Goal: Task Accomplishment & Management: Manage account settings

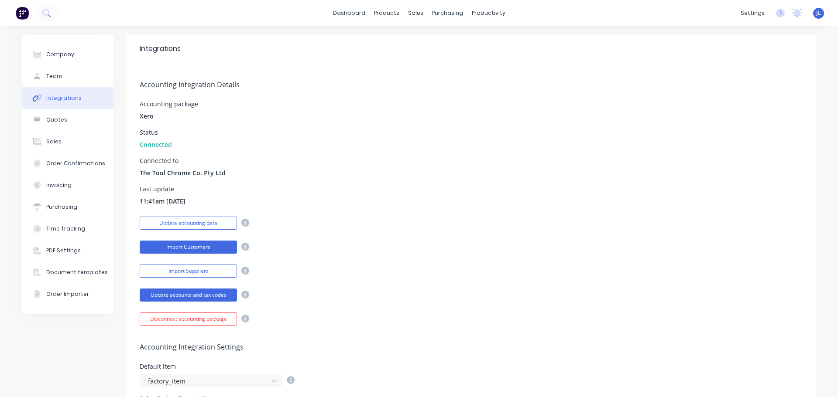
click at [175, 244] on button "Import Customers" at bounding box center [188, 247] width 97 height 13
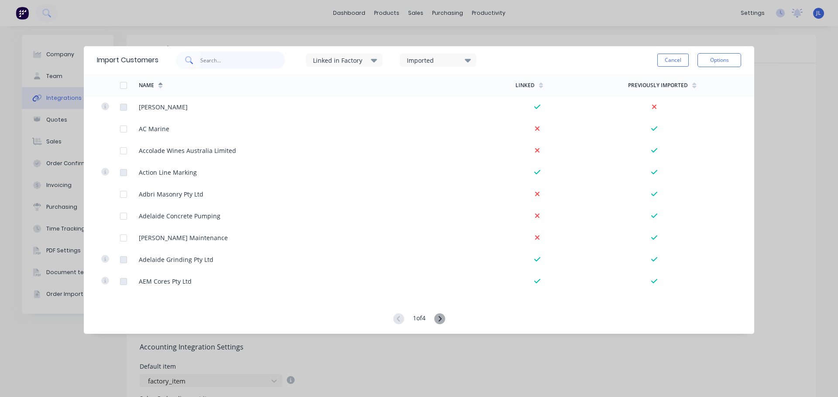
click at [258, 56] on input "text" at bounding box center [242, 59] width 85 height 17
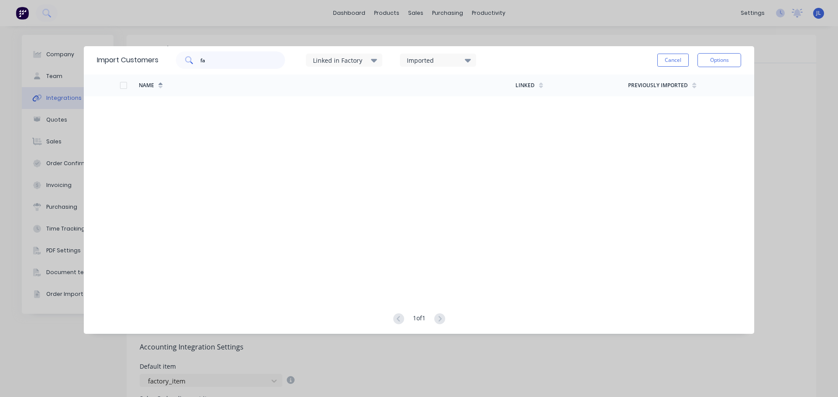
type input "f"
type input "v"
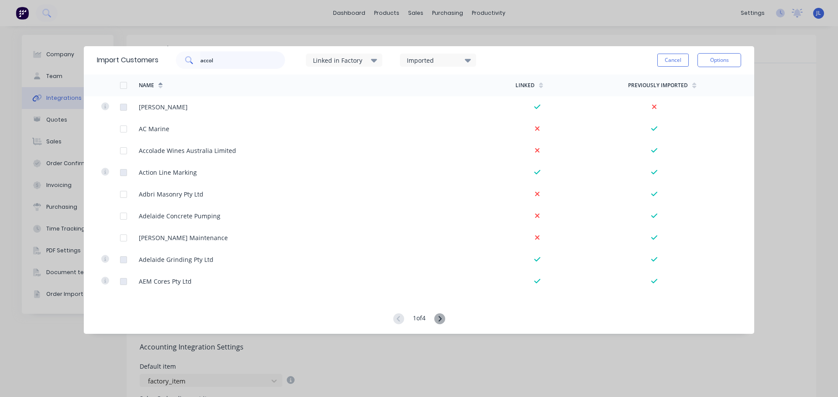
type input "accol"
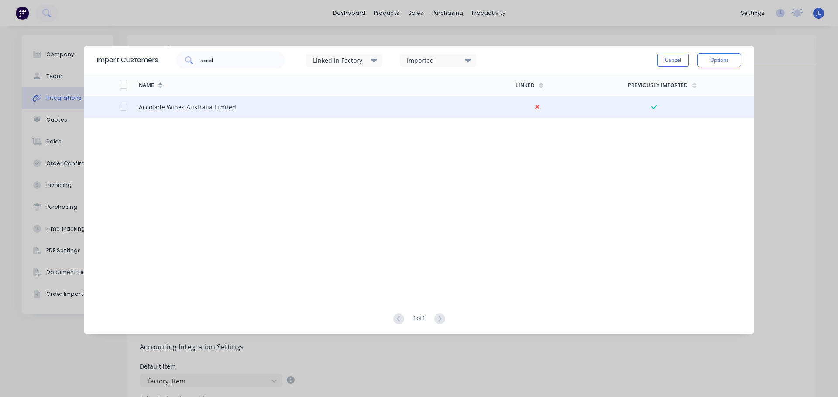
click at [253, 109] on div "Accolade Wines Australia Limited" at bounding box center [327, 107] width 376 height 22
click at [123, 109] on div at bounding box center [123, 107] width 17 height 17
click at [713, 62] on button "Options" at bounding box center [719, 60] width 44 height 14
click at [690, 83] on div "Import selected customers" at bounding box center [699, 85] width 67 height 22
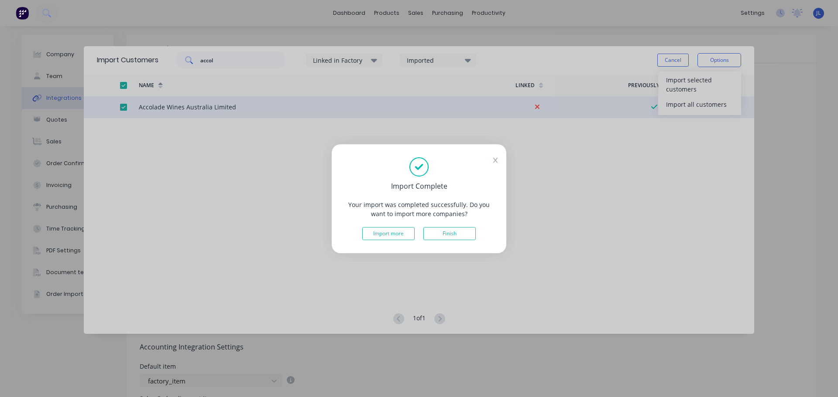
click at [470, 234] on button "Finish" at bounding box center [449, 233] width 52 height 13
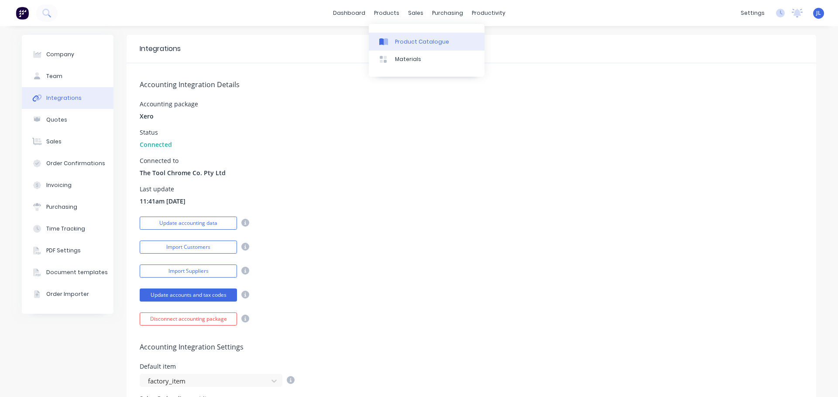
click at [392, 34] on link "Product Catalogue" at bounding box center [427, 41] width 116 height 17
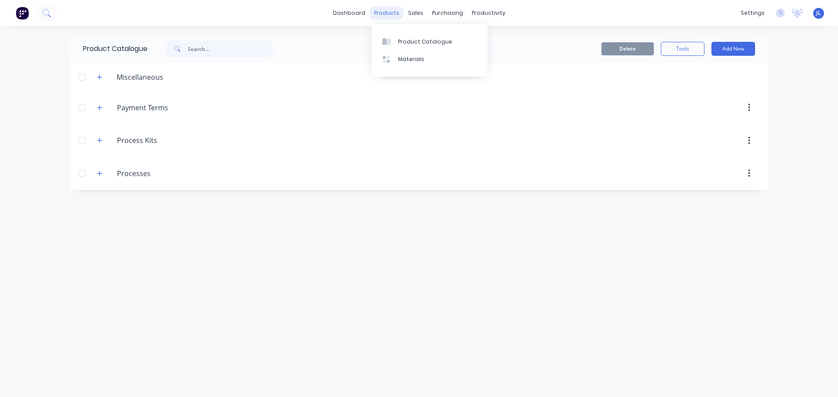
click at [398, 14] on div "products" at bounding box center [387, 13] width 34 height 13
click at [405, 46] on link "Product Catalogue" at bounding box center [430, 41] width 116 height 17
click at [433, 50] on link "Sales Orders" at bounding box center [462, 41] width 116 height 17
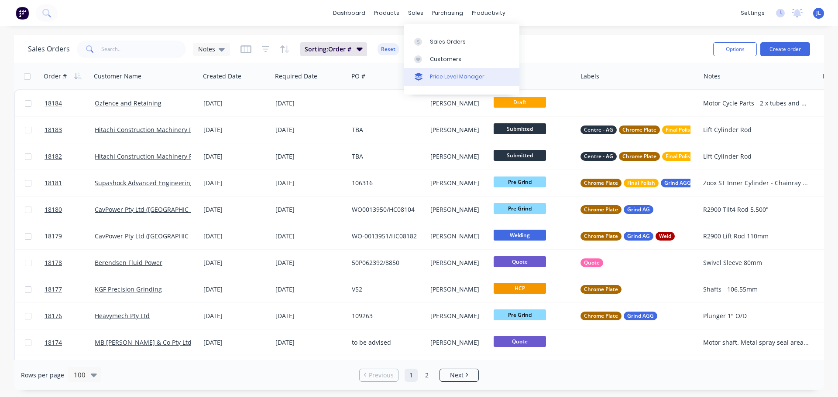
click at [432, 70] on link "Price Level Manager" at bounding box center [462, 76] width 116 height 17
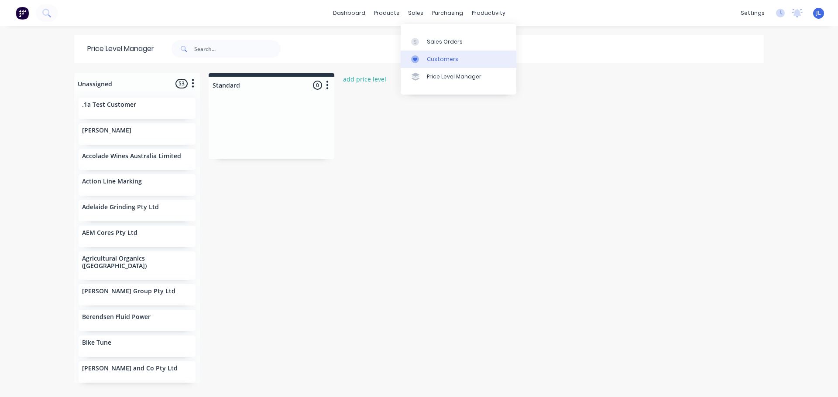
click at [431, 51] on link "Customers" at bounding box center [459, 59] width 116 height 17
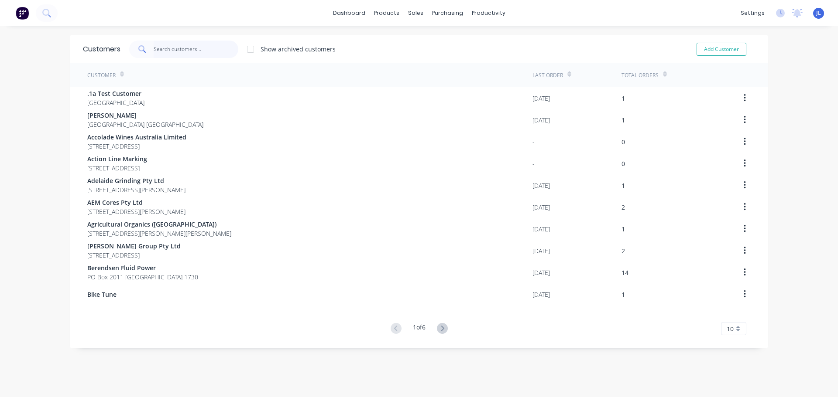
click at [211, 51] on input "text" at bounding box center [196, 49] width 85 height 17
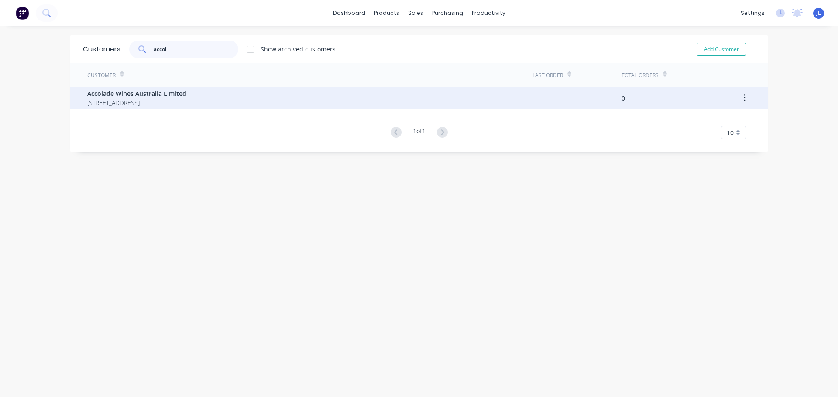
type input "accol"
click at [203, 99] on div "Accolade Wines Australia Limited Reynell Road Reynella 5161" at bounding box center [309, 98] width 445 height 22
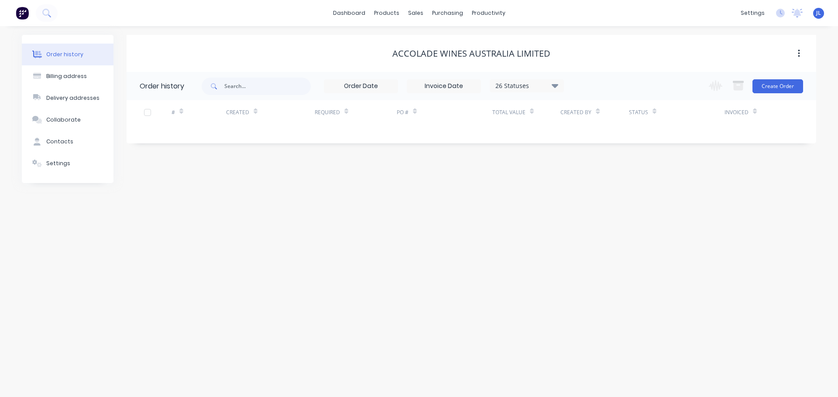
click at [458, 54] on div "Accolade Wines Australia Limited" at bounding box center [471, 53] width 158 height 10
click at [800, 58] on button "button" at bounding box center [798, 54] width 21 height 16
click at [487, 59] on div "Accolade Wines Australia Limited" at bounding box center [471, 53] width 158 height 10
click at [443, 58] on div "Accolade Wines Australia Limited" at bounding box center [471, 53] width 158 height 10
click at [431, 53] on div "Accolade Wines Australia Limited" at bounding box center [471, 53] width 158 height 10
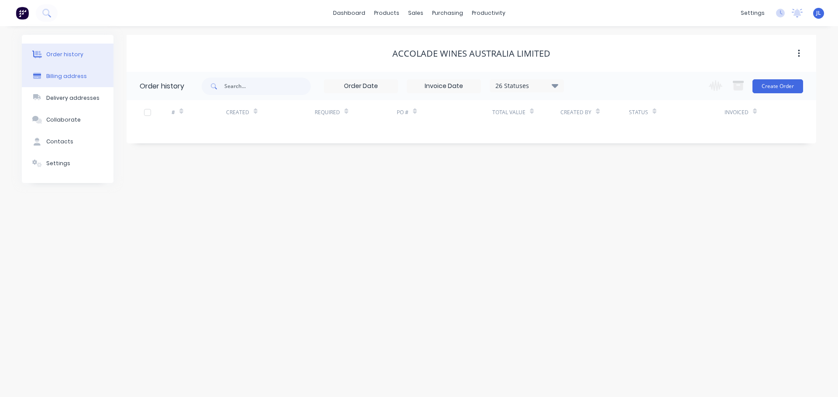
click at [68, 79] on div "Billing address" at bounding box center [66, 76] width 41 height 8
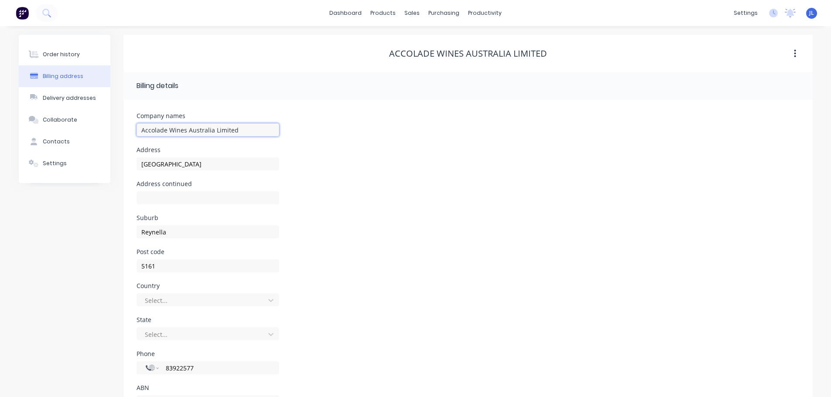
click at [142, 130] on input "Accolade Wines Australia Limited" at bounding box center [208, 129] width 143 height 13
type input "Vinarchy (Accolade Wines Australia Limited)"
click at [404, 257] on div "Post code 5161" at bounding box center [468, 266] width 663 height 34
click at [77, 95] on div "Delivery addresses" at bounding box center [69, 98] width 53 height 8
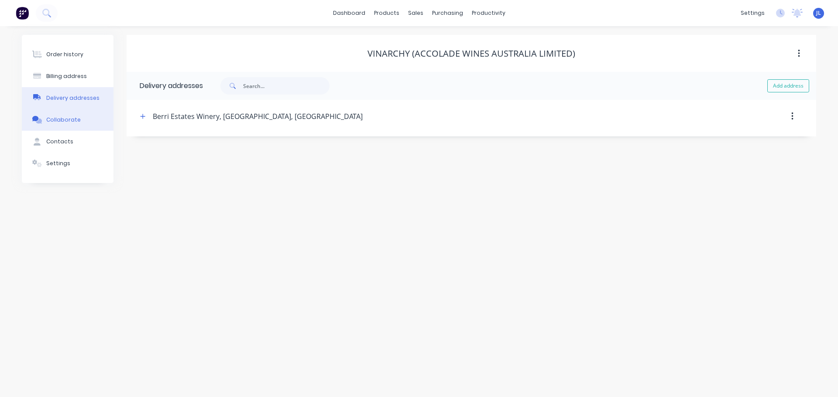
click at [71, 117] on div "Collaborate" at bounding box center [63, 120] width 34 height 8
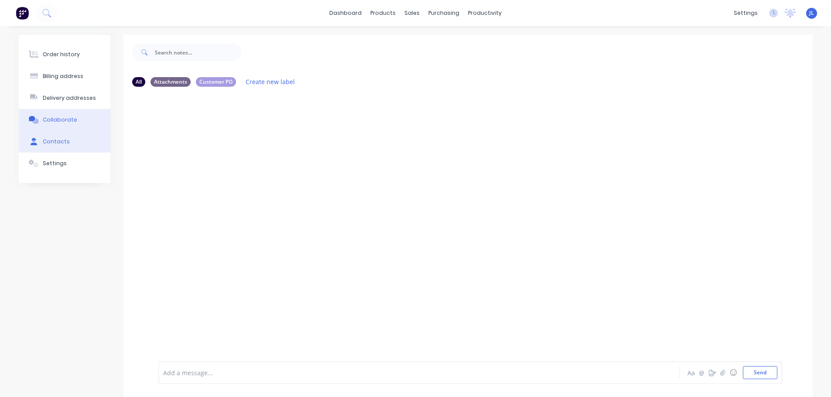
click at [68, 140] on button "Contacts" at bounding box center [65, 142] width 92 height 22
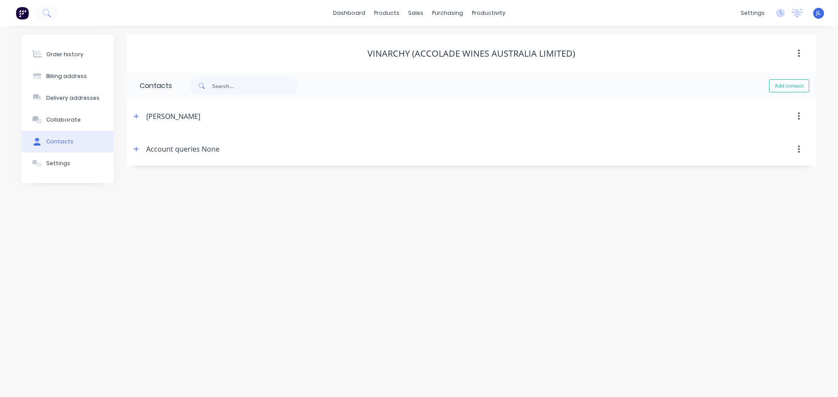
click at [801, 117] on button "button" at bounding box center [798, 117] width 21 height 16
click at [751, 139] on div "Delete" at bounding box center [767, 139] width 67 height 13
click at [661, 249] on div "Order history Billing address Delivery addresses Collaborate Contacts Settings …" at bounding box center [419, 211] width 838 height 371
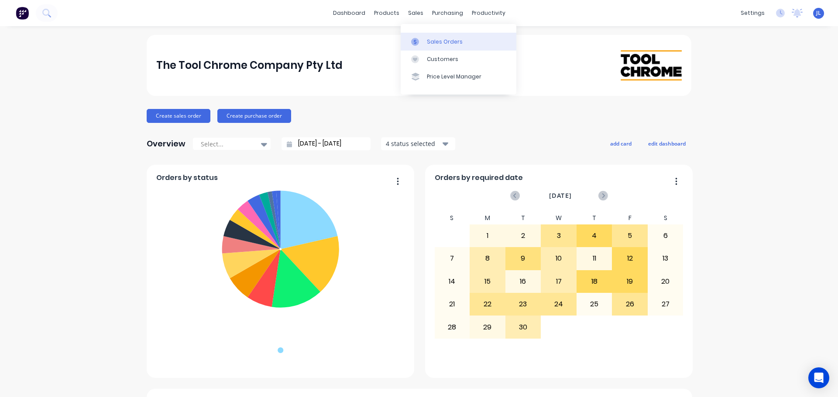
click at [421, 35] on link "Sales Orders" at bounding box center [459, 41] width 116 height 17
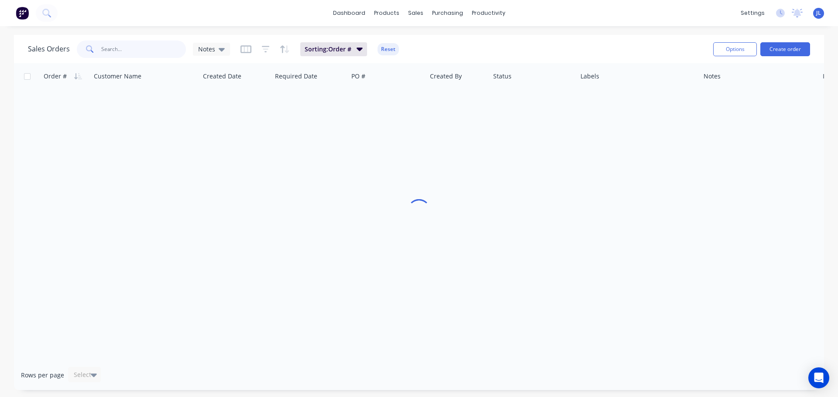
click at [155, 52] on input "text" at bounding box center [143, 49] width 85 height 17
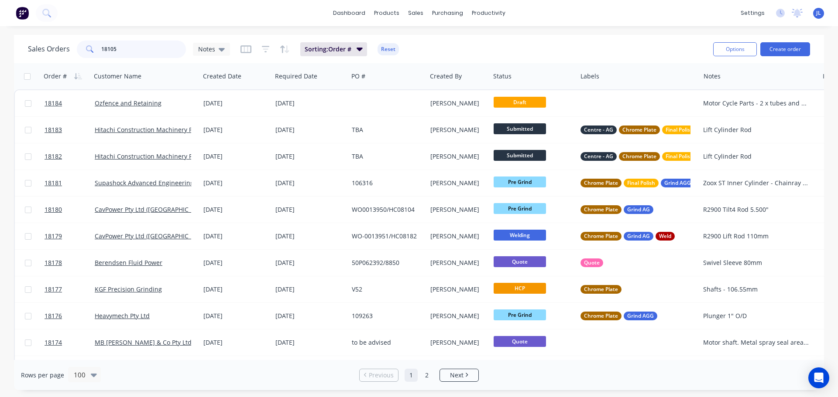
type input "18105"
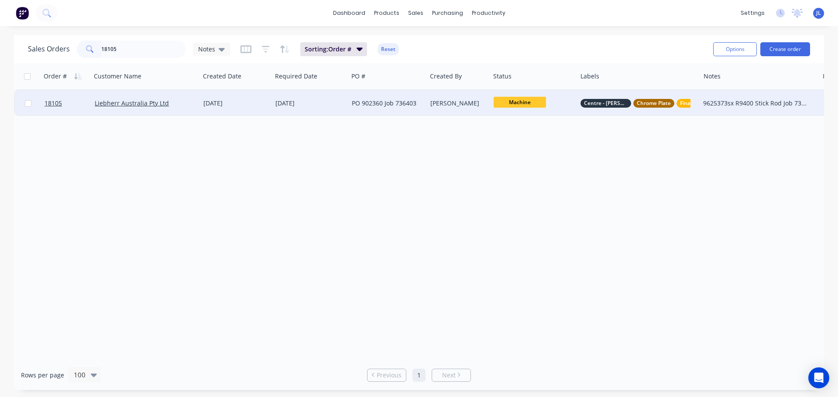
click at [194, 108] on div "Liebherr Australia Pty Ltd" at bounding box center [145, 103] width 109 height 26
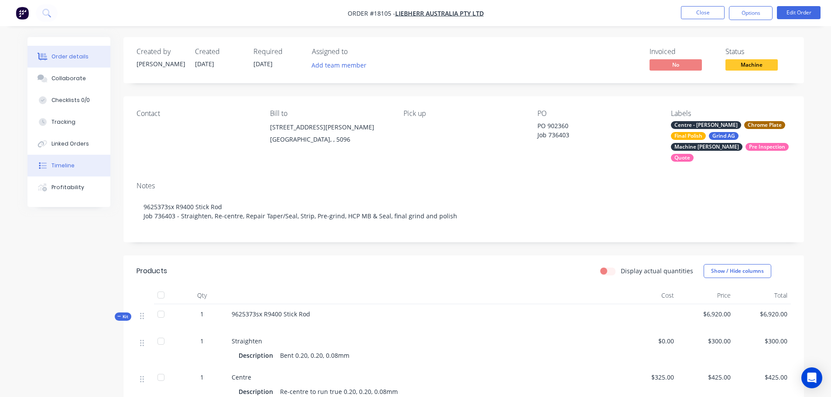
click at [77, 166] on button "Timeline" at bounding box center [68, 166] width 83 height 22
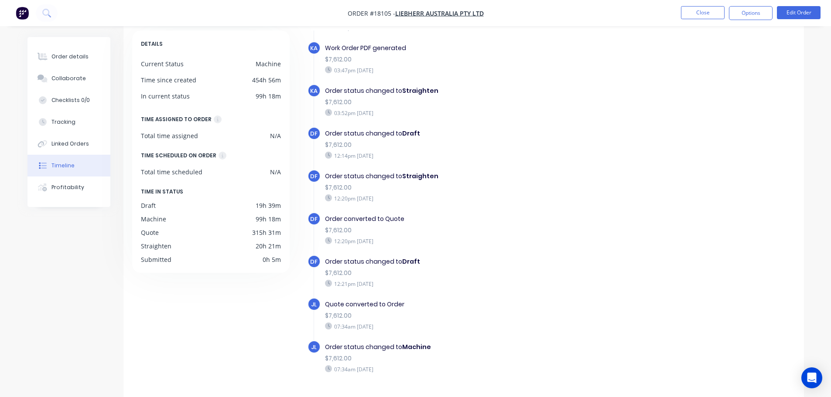
scroll to position [67, 0]
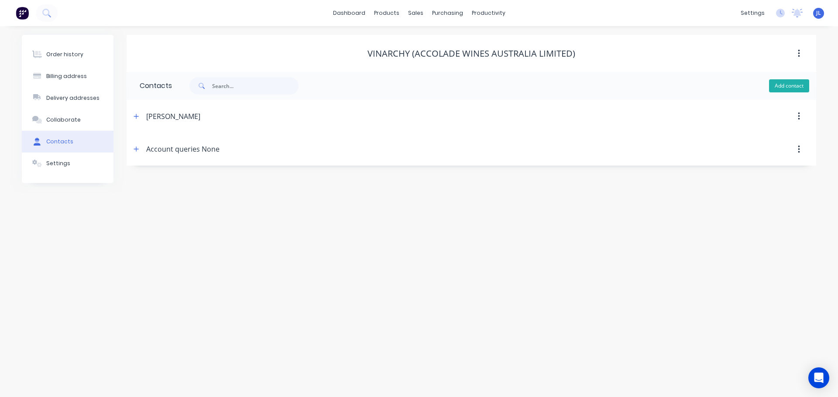
click at [784, 84] on button "Add contact" at bounding box center [789, 85] width 40 height 13
select select "AU"
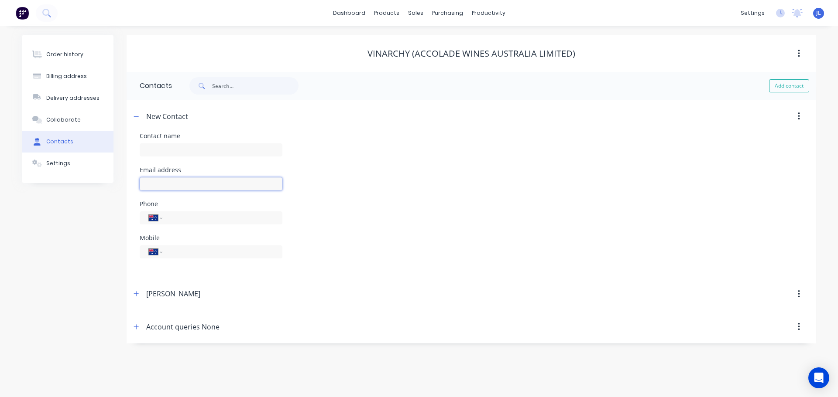
click at [182, 178] on input "text" at bounding box center [211, 184] width 143 height 13
paste input "[EMAIL_ADDRESS][DOMAIN_NAME]"
type input "[EMAIL_ADDRESS][DOMAIN_NAME]"
click at [349, 356] on div "Order history Billing address Delivery addresses Collaborate Contacts Settings …" at bounding box center [419, 211] width 838 height 371
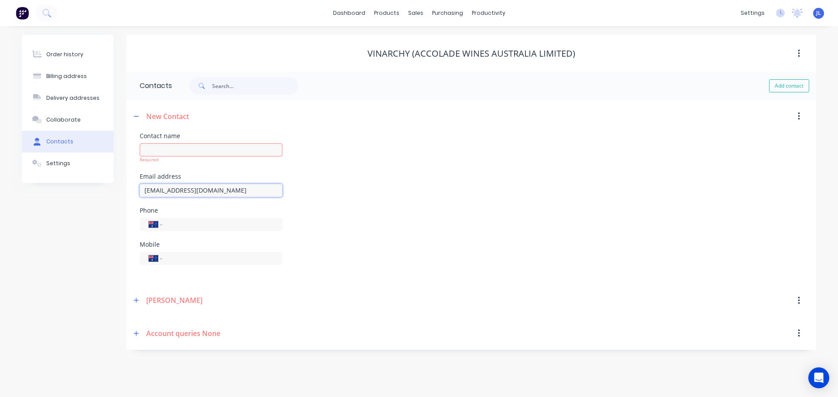
drag, startPoint x: 211, startPoint y: 191, endPoint x: 132, endPoint y: 192, distance: 78.5
click at [133, 192] on div "Contact name Required Email address ap@vinarchy.com Phone International Afghani…" at bounding box center [471, 208] width 689 height 151
click at [209, 152] on input "text" at bounding box center [211, 150] width 143 height 13
type input "[PERSON_NAME]"
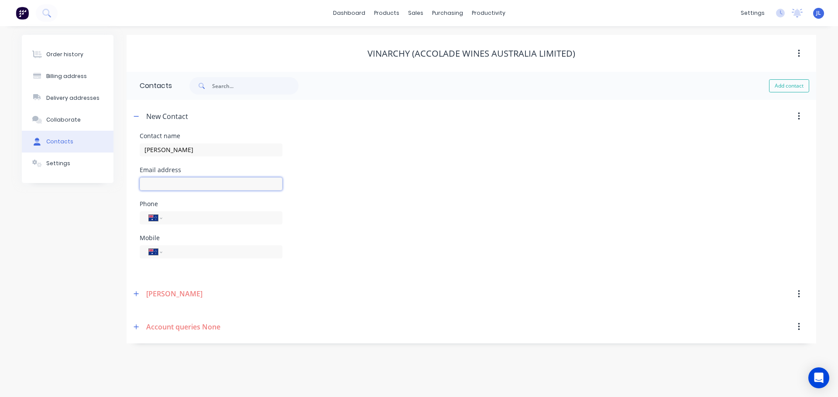
click at [209, 185] on input "text" at bounding box center [211, 184] width 143 height 13
paste input "[EMAIL_ADDRESS][DOMAIN_NAME]"
type input "[EMAIL_ADDRESS][DOMAIN_NAME]"
click at [427, 181] on div "Email address ap@vinarchy.com" at bounding box center [471, 184] width 663 height 34
click at [779, 84] on button "Add contact" at bounding box center [789, 85] width 40 height 13
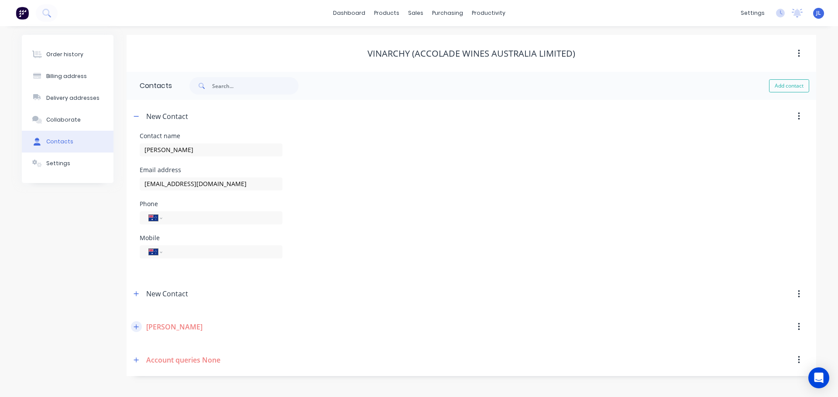
click at [138, 327] on icon "button" at bounding box center [136, 327] width 5 height 6
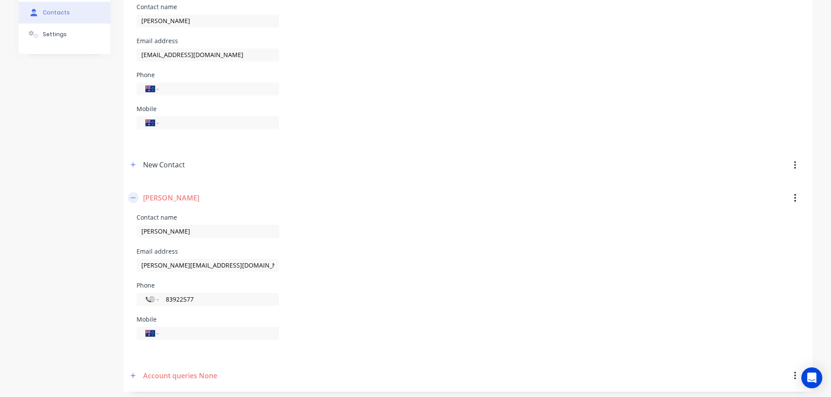
scroll to position [131, 0]
click at [792, 193] on button "button" at bounding box center [795, 196] width 21 height 16
click at [748, 216] on div "Delete" at bounding box center [764, 219] width 67 height 13
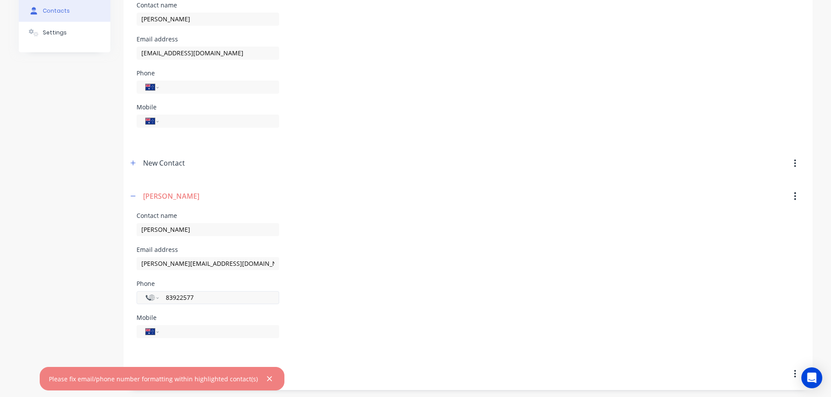
click at [217, 300] on input "83922577" at bounding box center [217, 298] width 105 height 10
click at [410, 292] on div "Phone International Afghanistan Åland Islands Albania Algeria American Samoa An…" at bounding box center [468, 301] width 663 height 41
click at [172, 297] on input "+83922577" at bounding box center [217, 298] width 105 height 10
click at [170, 297] on input "+83922577" at bounding box center [217, 298] width 105 height 10
click at [170, 298] on input "+83922577" at bounding box center [217, 298] width 105 height 10
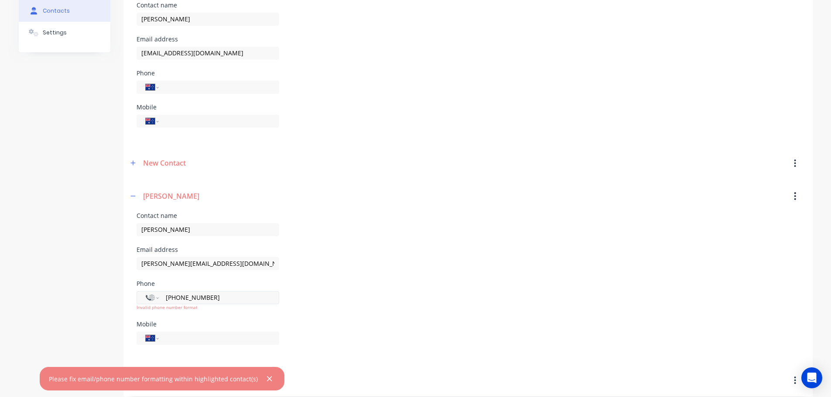
type input "+0883922577"
click at [151, 297] on select "International Afghanistan Åland Islands Albania Algeria American Samoa Andorra …" at bounding box center [152, 298] width 13 height 12
select select "AU"
click at [146, 292] on select "International Afghanistan Åland Islands Albania Algeria American Samoa Andorra …" at bounding box center [152, 298] width 13 height 12
click at [393, 270] on div "Email address sean.schrapel@accoladewines.com" at bounding box center [468, 264] width 663 height 34
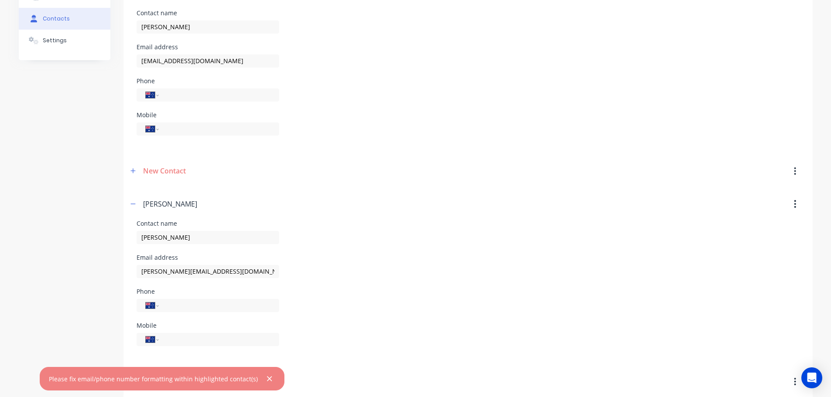
scroll to position [133, 0]
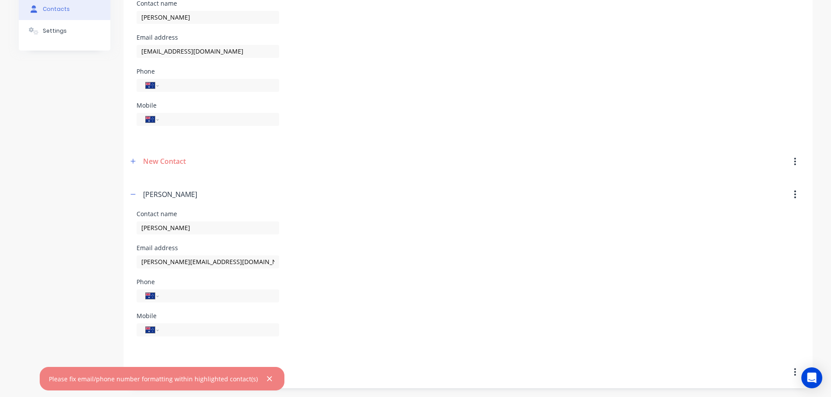
click at [794, 197] on icon "button" at bounding box center [795, 195] width 2 height 10
click at [759, 216] on div "Delete" at bounding box center [764, 217] width 67 height 13
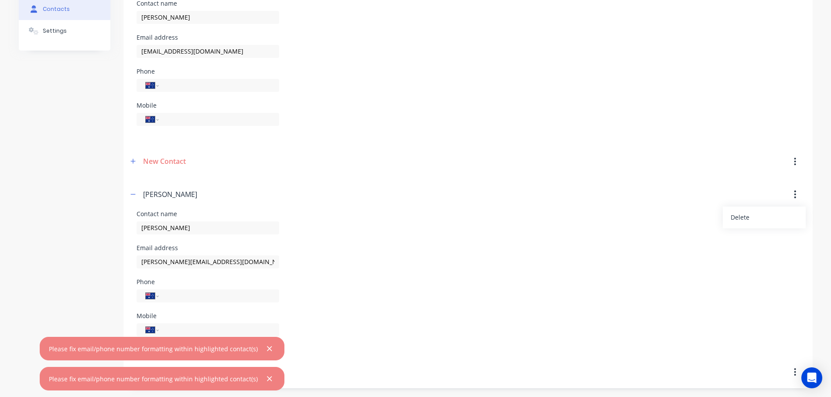
click at [453, 294] on div "Phone International Afghanistan Åland Islands Albania Algeria American Samoa An…" at bounding box center [468, 296] width 663 height 34
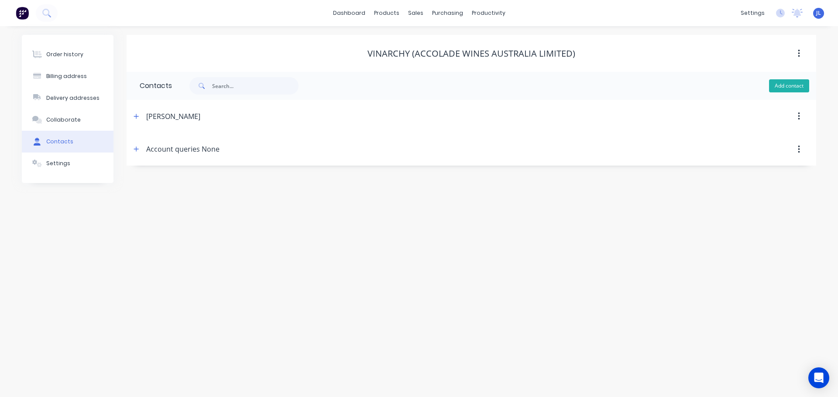
click at [784, 89] on button "Add contact" at bounding box center [789, 85] width 40 height 13
select select "AU"
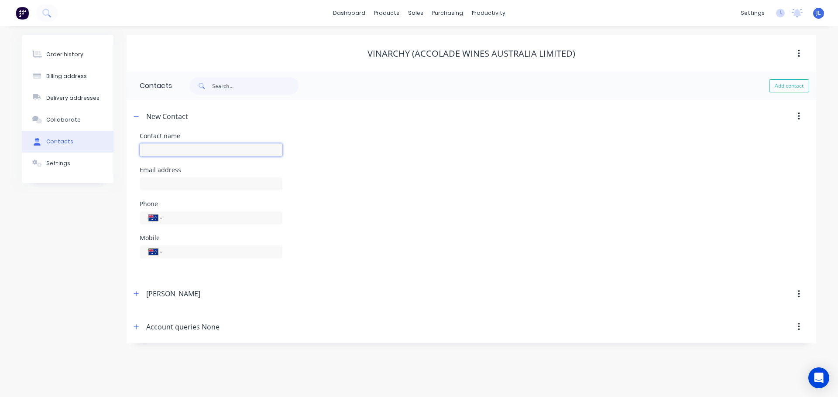
click at [254, 145] on input "text" at bounding box center [211, 150] width 143 height 13
type input "[PERSON_NAME]"
paste input "[EMAIL_ADDRESS][DOMAIN_NAME]"
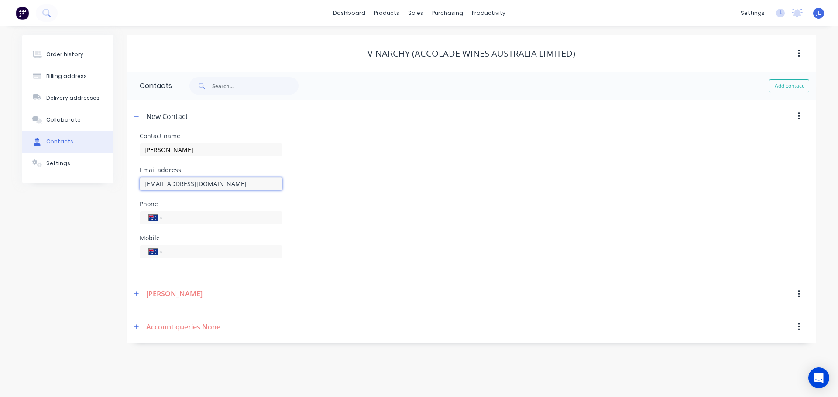
type input "ap@vinarchy.com"
click at [419, 251] on div "Mobile International Afghanistan Åland Islands Albania Algeria American Samoa A…" at bounding box center [471, 252] width 663 height 34
click at [133, 294] on button "button" at bounding box center [136, 294] width 11 height 11
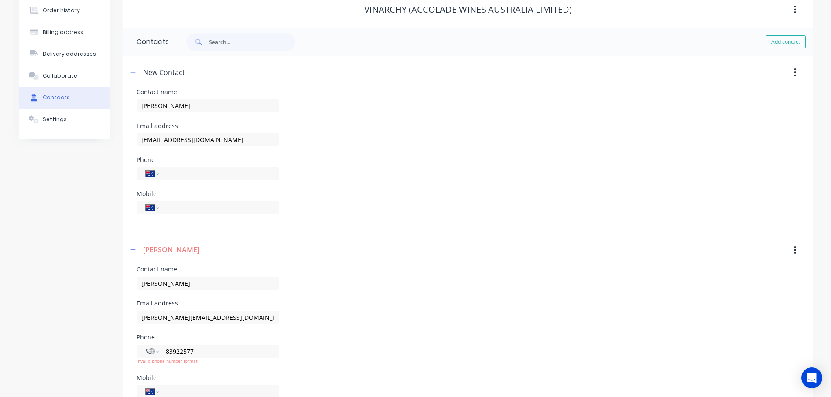
scroll to position [106, 0]
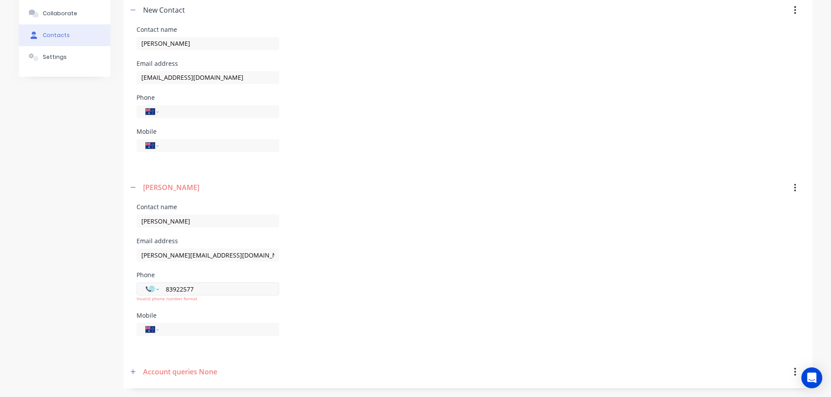
click at [153, 287] on select "International Afghanistan Åland Islands Albania Algeria American Samoa Andorra …" at bounding box center [152, 289] width 13 height 12
select select "AU"
click at [146, 283] on select "International Afghanistan Åland Islands Albania Algeria American Samoa Andorra …" at bounding box center [152, 289] width 13 height 12
click at [134, 373] on icon "button" at bounding box center [132, 372] width 5 height 6
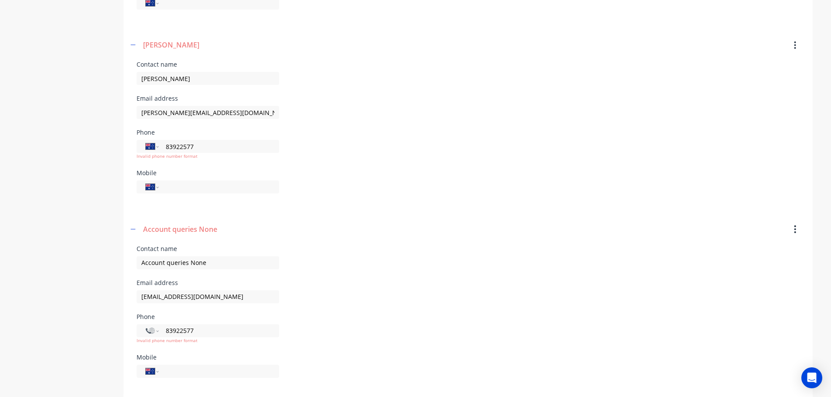
scroll to position [258, 0]
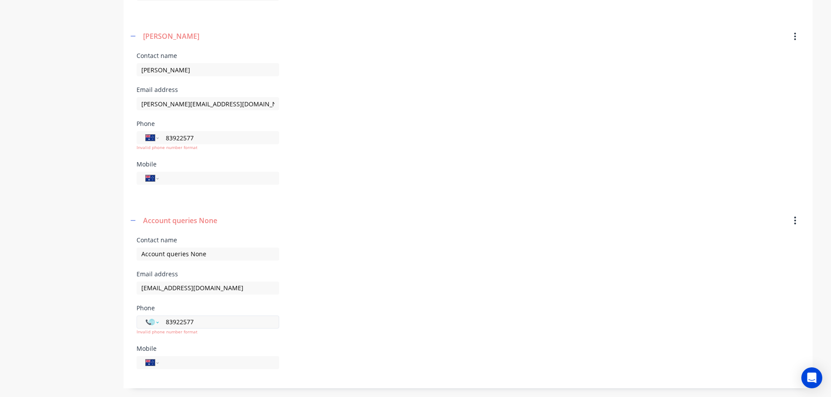
click at [152, 322] on select "International Afghanistan Åland Islands Albania Algeria American Samoa Andorra …" at bounding box center [152, 322] width 13 height 12
select select "AU"
click at [146, 316] on select "International Afghanistan Åland Islands Albania Algeria American Samoa Andorra …" at bounding box center [152, 322] width 13 height 12
click at [166, 137] on input "83922577" at bounding box center [217, 138] width 105 height 10
type input "61 08 8392 2577"
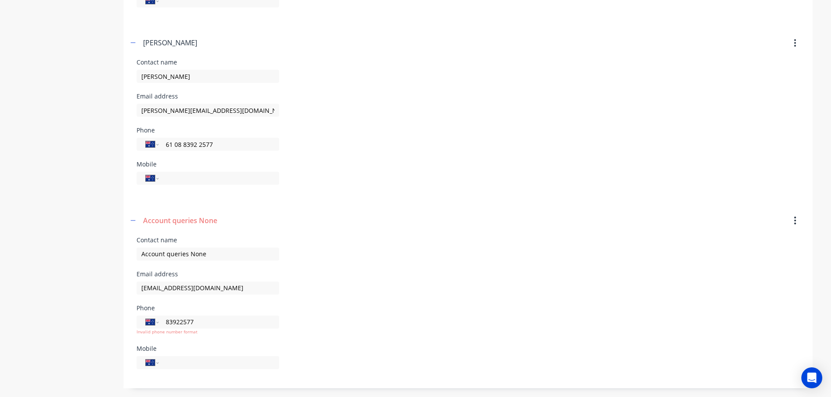
click at [326, 156] on div "Phone International Afghanistan Åland Islands Albania Algeria American Samoa An…" at bounding box center [468, 144] width 663 height 34
click at [167, 322] on input "83922577" at bounding box center [217, 322] width 105 height 10
type input "61 08 8392 2577"
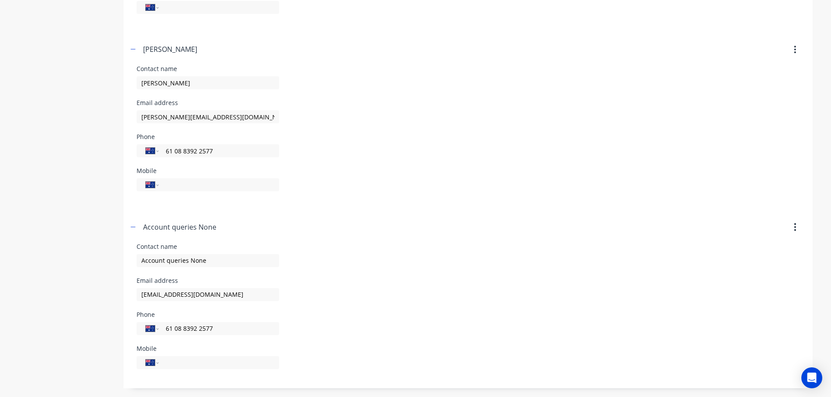
scroll to position [245, 0]
click at [478, 258] on div "Contact name Account queries None" at bounding box center [468, 261] width 663 height 34
select select "AU"
click at [796, 52] on icon "button" at bounding box center [795, 50] width 2 height 10
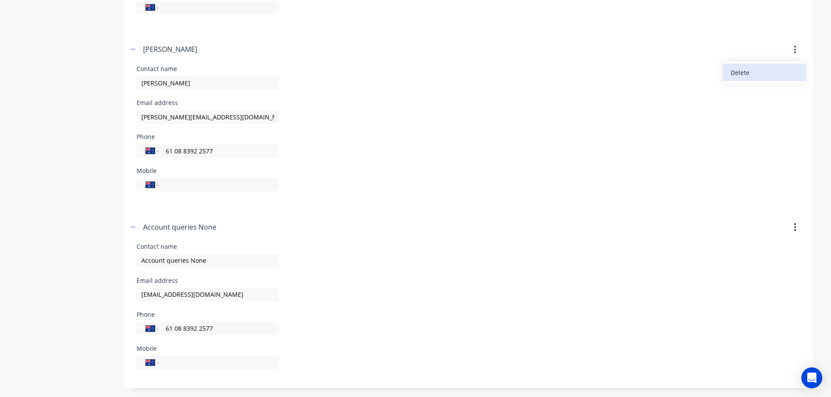
click at [762, 65] on button "Delete" at bounding box center [764, 72] width 83 height 17
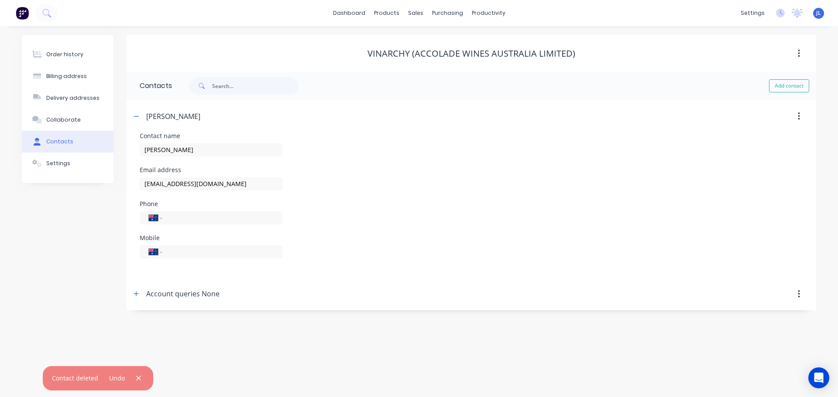
click at [796, 292] on button "button" at bounding box center [798, 295] width 21 height 16
click at [748, 317] on div "Delete" at bounding box center [767, 317] width 67 height 13
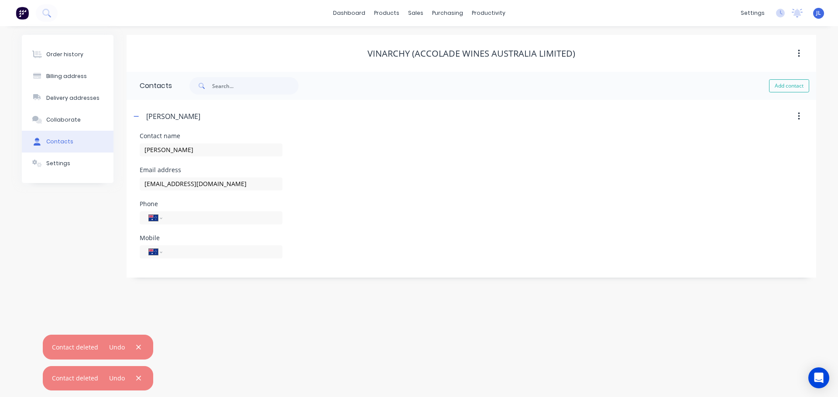
click at [324, 324] on div "Order history Billing address Delivery addresses Collaborate Contacts Settings …" at bounding box center [419, 211] width 838 height 371
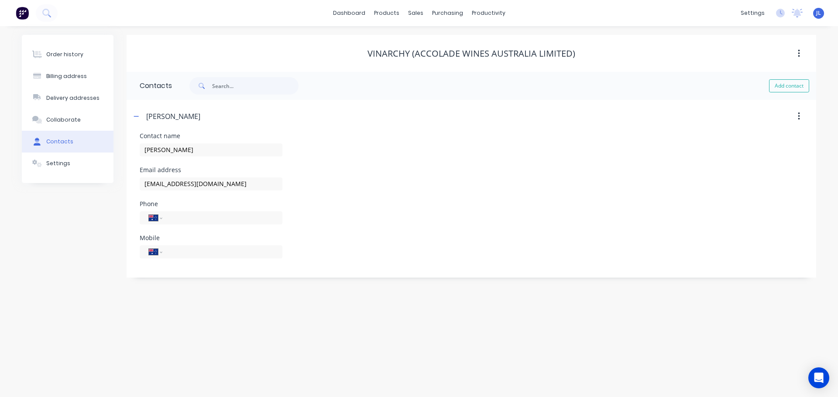
click at [183, 339] on div "Order history Billing address Delivery addresses Collaborate Contacts Settings …" at bounding box center [419, 211] width 838 height 371
click at [189, 219] on input "tel" at bounding box center [220, 218] width 105 height 10
paste input "8392 2577"
type input "(08) 8392 2577"
click at [309, 204] on div "Phone International Afghanistan Åland Islands Albania Algeria American Samoa An…" at bounding box center [471, 218] width 663 height 34
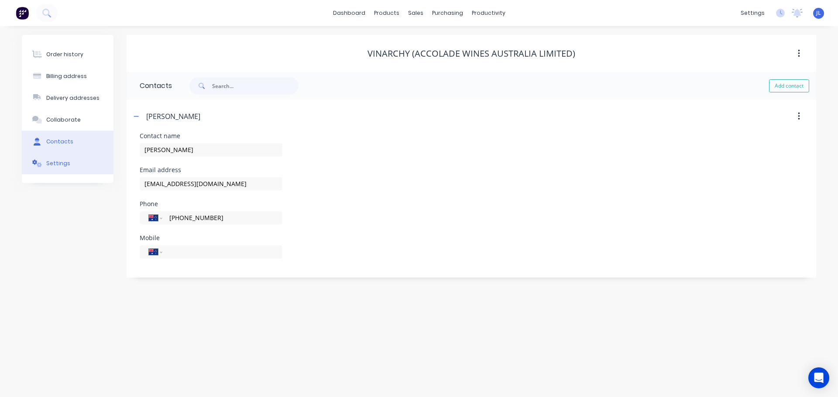
click at [77, 163] on button "Settings" at bounding box center [68, 164] width 92 height 22
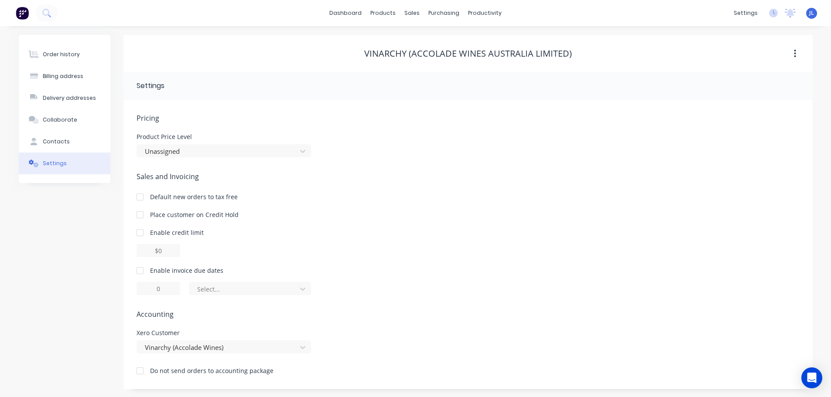
scroll to position [1, 0]
click at [73, 54] on div "Order history" at bounding box center [61, 54] width 37 height 8
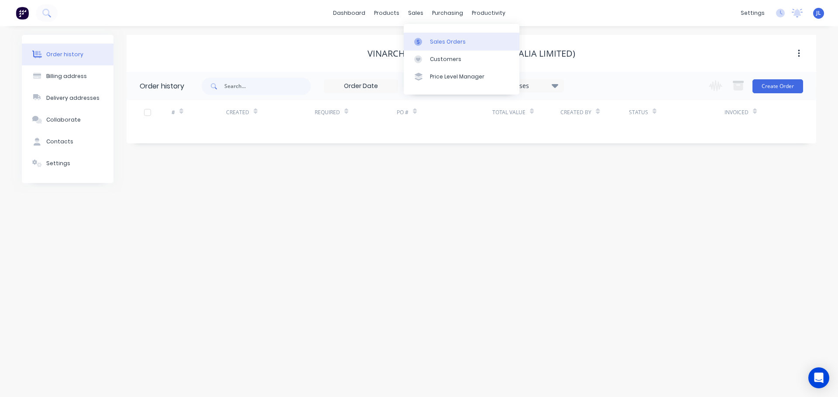
click at [425, 44] on div at bounding box center [420, 42] width 13 height 8
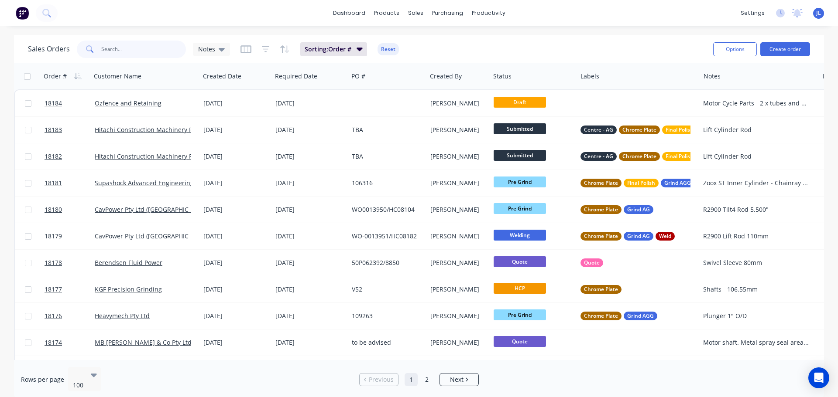
click at [144, 51] on input "text" at bounding box center [143, 49] width 85 height 17
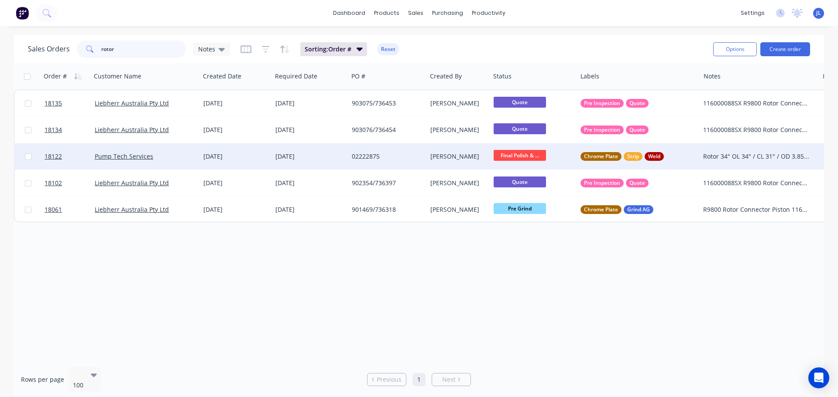
type input "rotor"
click at [364, 160] on div "02222875" at bounding box center [386, 156] width 68 height 9
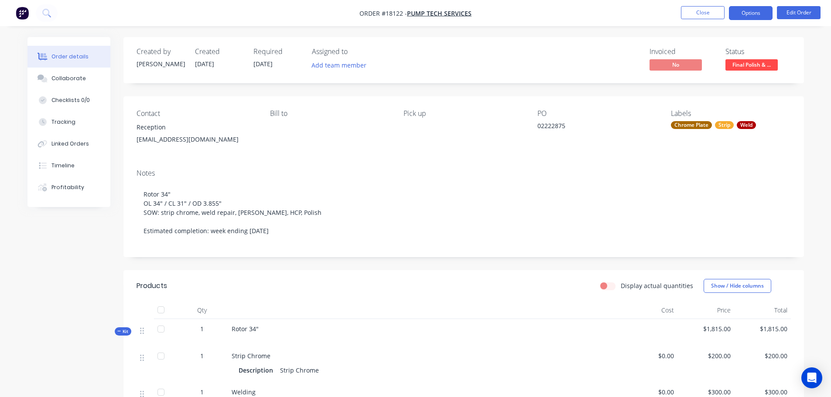
click at [761, 6] on button "Options" at bounding box center [751, 13] width 44 height 14
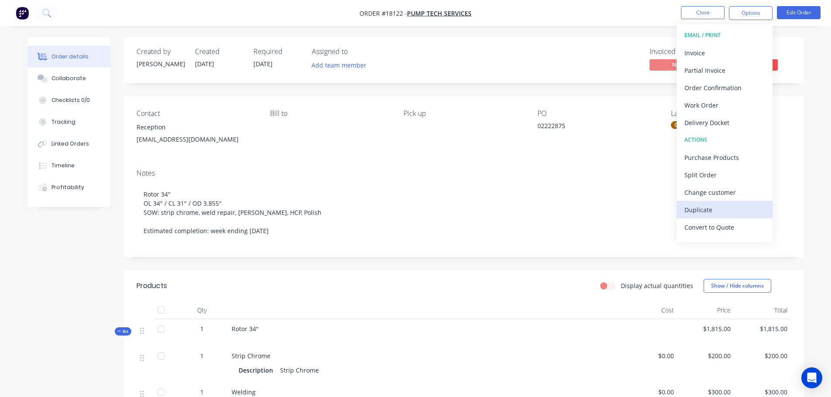
click at [706, 206] on div "Duplicate" at bounding box center [725, 210] width 80 height 13
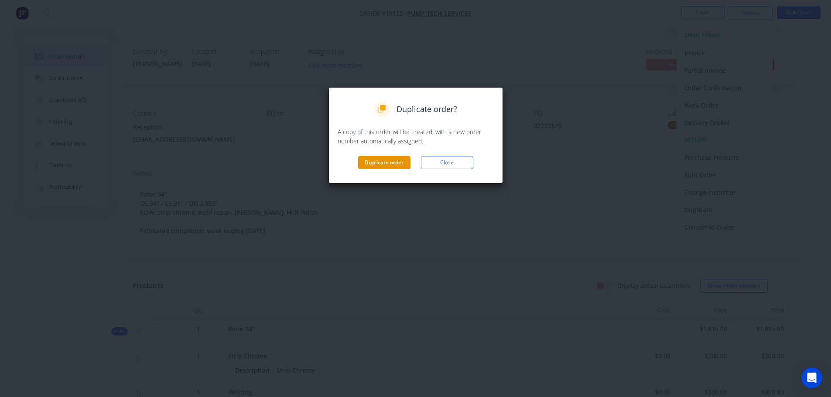
click at [391, 169] on div "Duplicate order? A copy of this order will be created, with a new order number …" at bounding box center [416, 135] width 175 height 96
click at [393, 171] on div "Duplicate order? A copy of this order will be created, with a new order number …" at bounding box center [416, 135] width 175 height 96
click at [393, 168] on button "Duplicate order" at bounding box center [384, 162] width 52 height 13
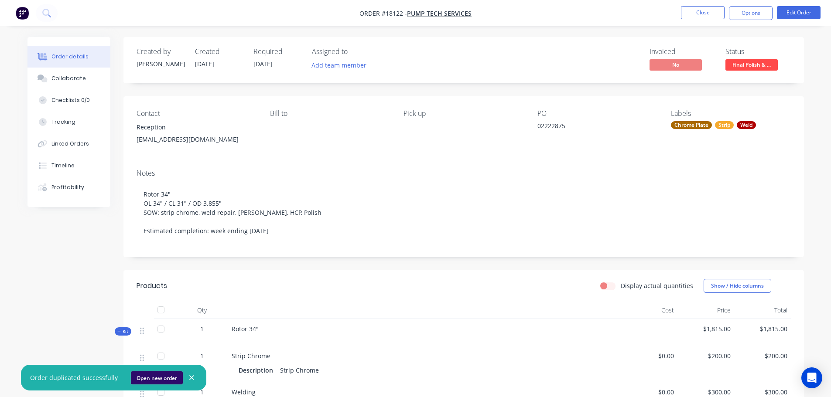
click at [139, 380] on button "Open new order" at bounding box center [157, 378] width 52 height 13
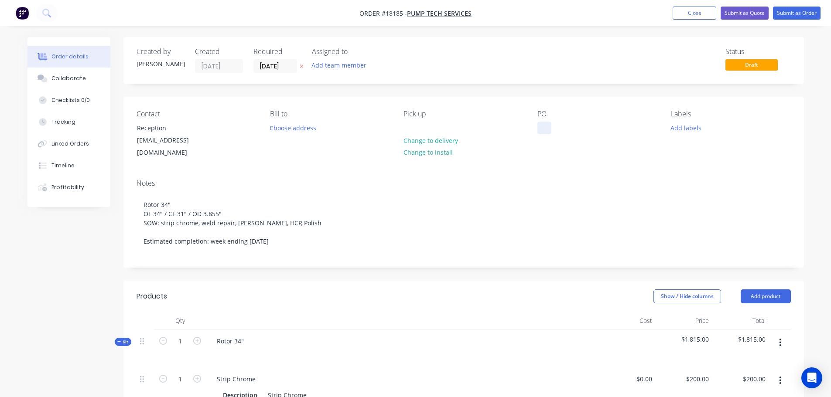
click at [545, 126] on div at bounding box center [545, 128] width 14 height 13
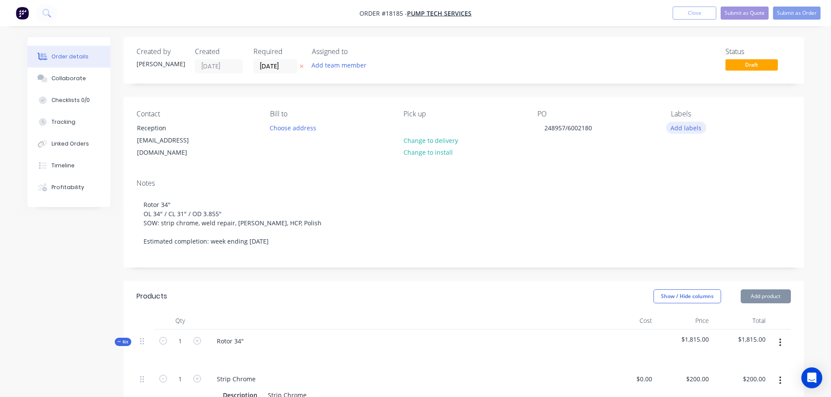
click at [686, 129] on button "Add labels" at bounding box center [686, 128] width 40 height 12
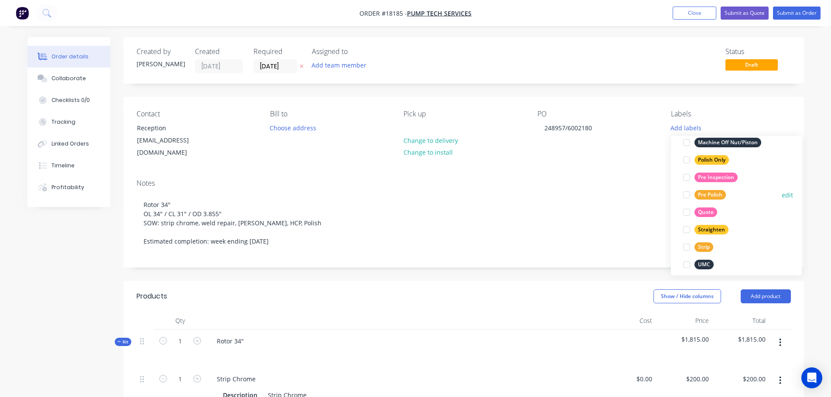
scroll to position [393, 0]
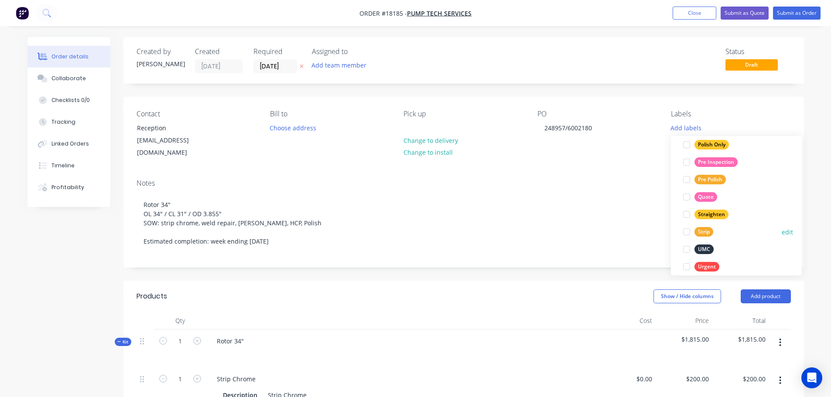
click at [688, 230] on div at bounding box center [686, 231] width 17 height 17
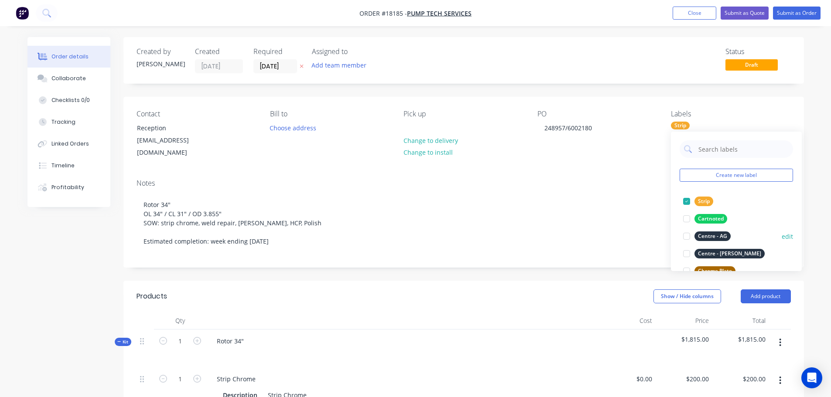
scroll to position [44, 0]
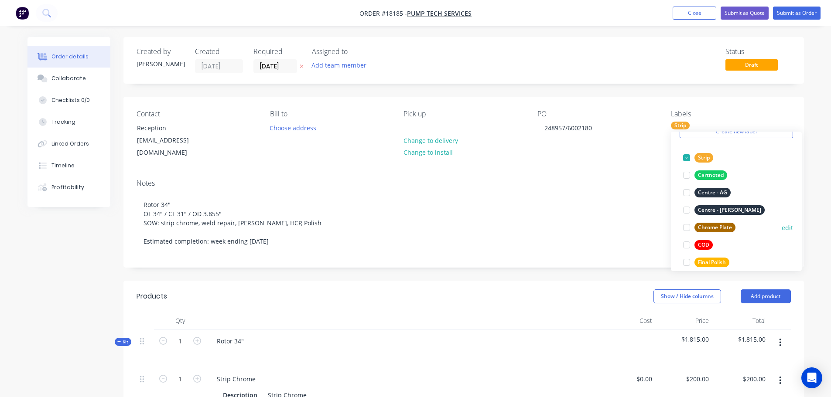
click at [687, 226] on div at bounding box center [686, 227] width 17 height 17
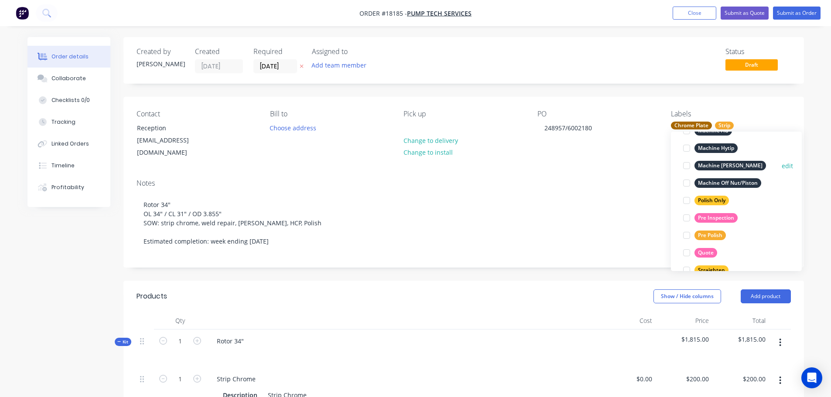
scroll to position [349, 0]
click at [688, 236] on div at bounding box center [686, 236] width 17 height 17
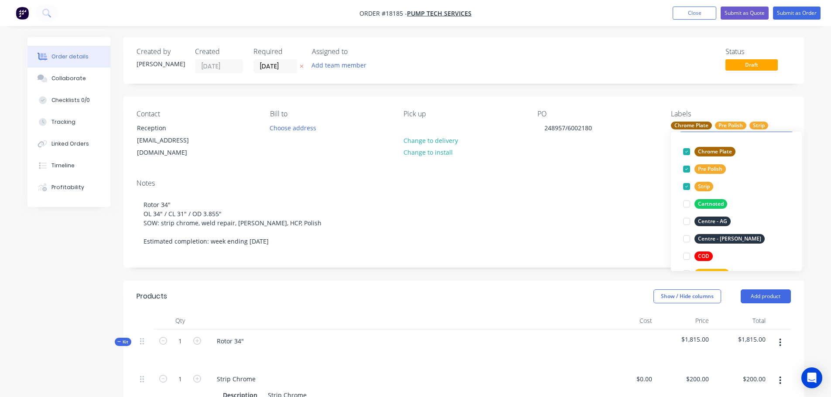
scroll to position [87, 0]
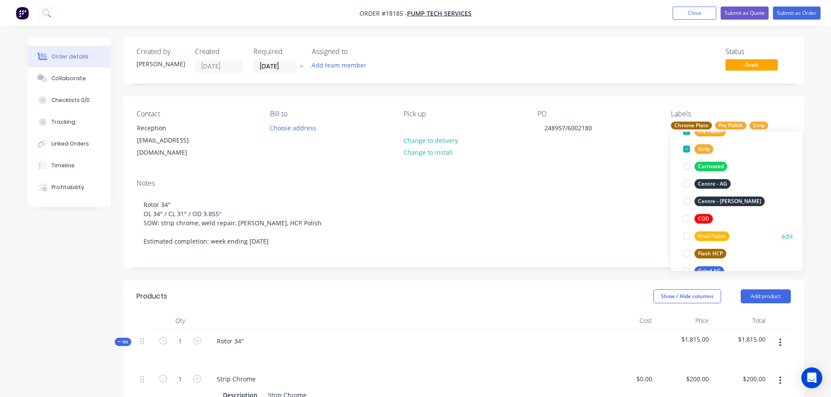
click at [688, 236] on div at bounding box center [686, 236] width 17 height 17
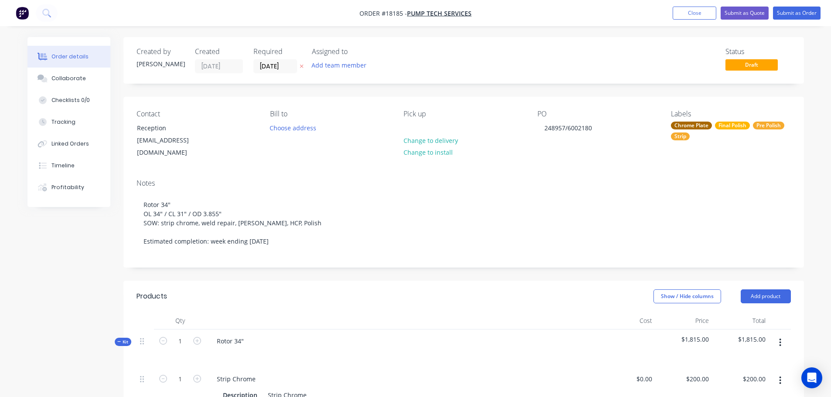
click at [743, 70] on span "Draft" at bounding box center [752, 64] width 52 height 11
click at [745, 65] on span "Draft" at bounding box center [752, 64] width 52 height 11
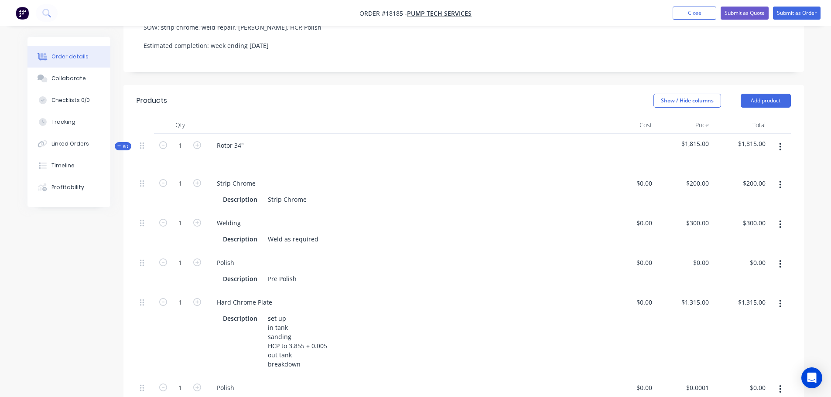
scroll to position [218, 0]
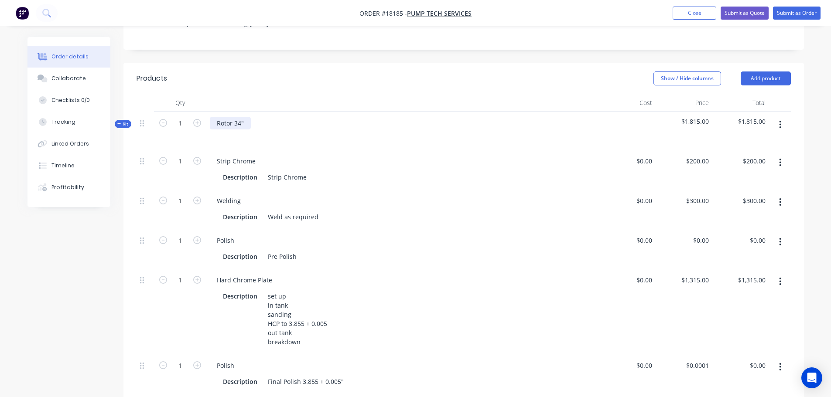
click at [236, 117] on div "Rotor 34"" at bounding box center [230, 123] width 41 height 13
click at [290, 316] on div "set up in tank sanding HCP to 3.855 + 0.005 out tank breakdown" at bounding box center [297, 319] width 66 height 58
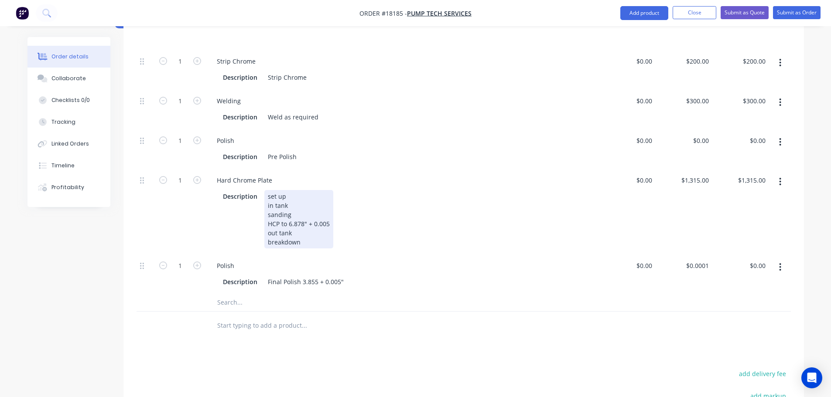
scroll to position [349, 0]
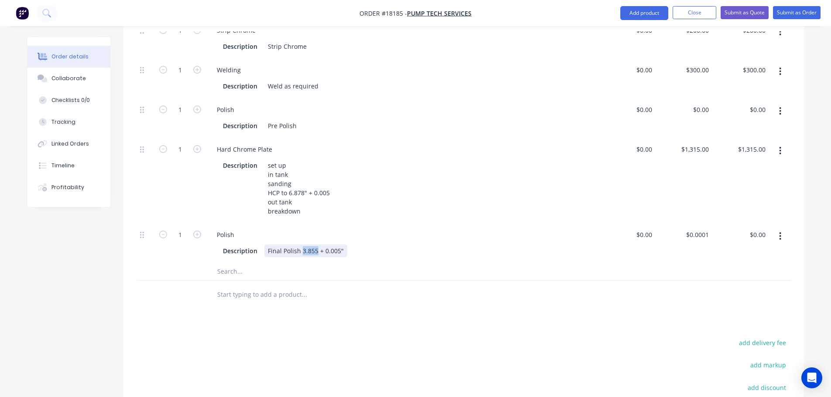
drag, startPoint x: 302, startPoint y: 239, endPoint x: 315, endPoint y: 238, distance: 13.2
click at [315, 245] on div "Final Polish 3.855 + 0.005"" at bounding box center [305, 251] width 83 height 13
click at [797, 7] on button "Submit as Order" at bounding box center [797, 12] width 48 height 13
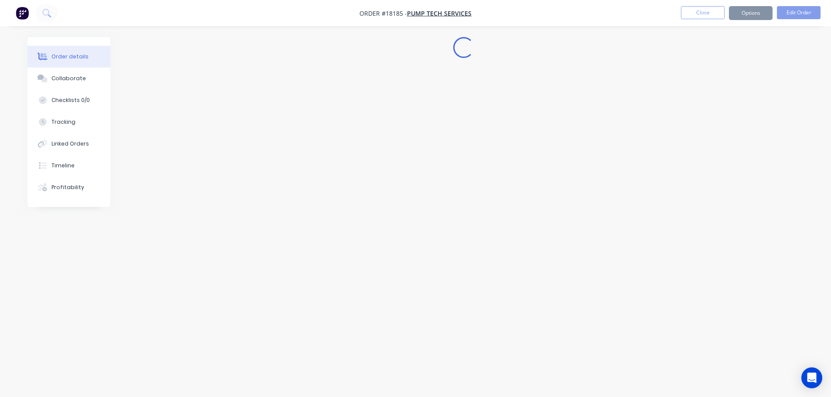
scroll to position [0, 0]
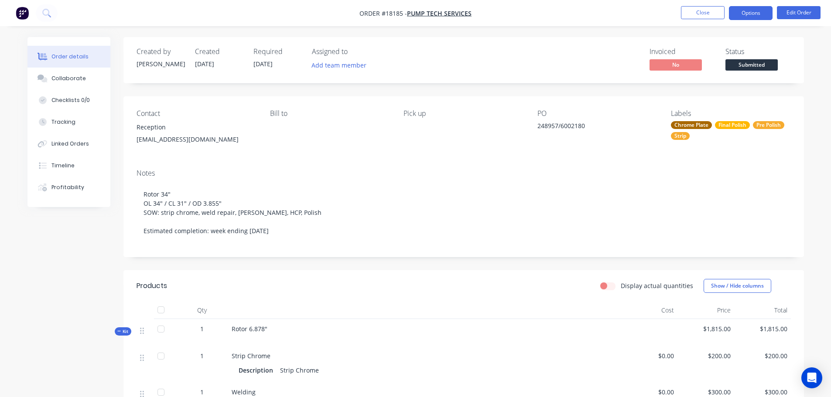
click at [745, 14] on button "Options" at bounding box center [751, 13] width 44 height 14
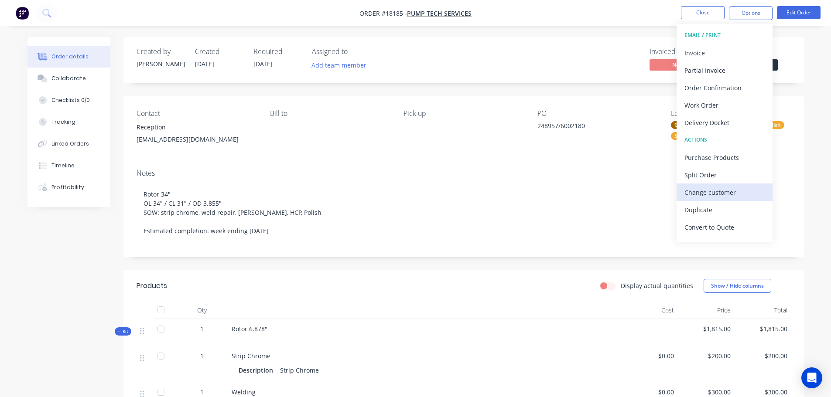
click at [708, 191] on div "Change customer" at bounding box center [725, 192] width 80 height 13
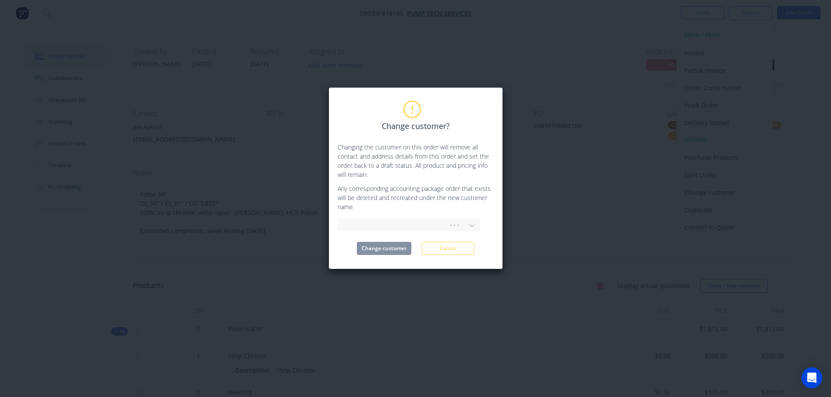
click at [385, 239] on div "Change customer? Changing the customer on this order will remove all contact an…" at bounding box center [416, 179] width 156 height 154
click at [387, 231] on div at bounding box center [394, 225] width 99 height 11
type input "vin"
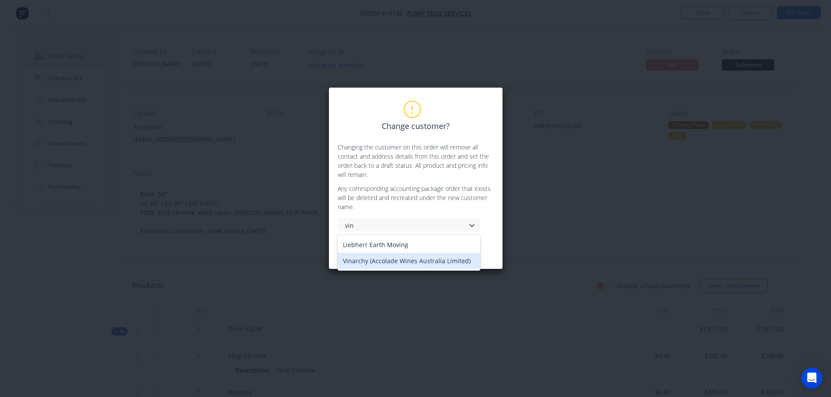
click at [371, 262] on div "Vinarchy (Accolade Wines Australia Limited)" at bounding box center [409, 261] width 143 height 16
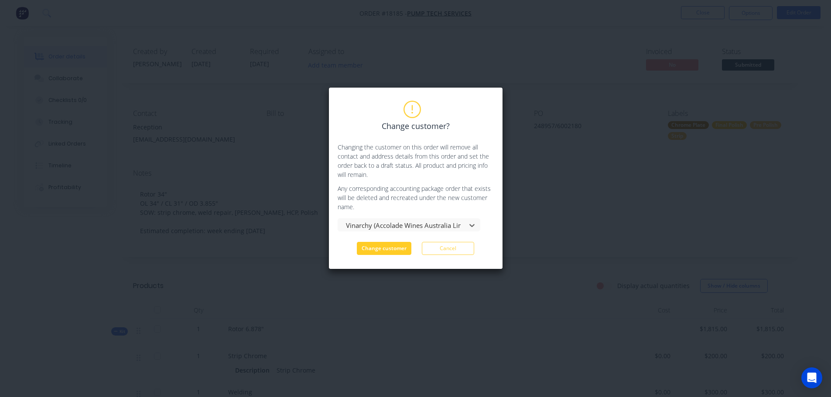
click at [385, 252] on button "Change customer" at bounding box center [384, 248] width 55 height 13
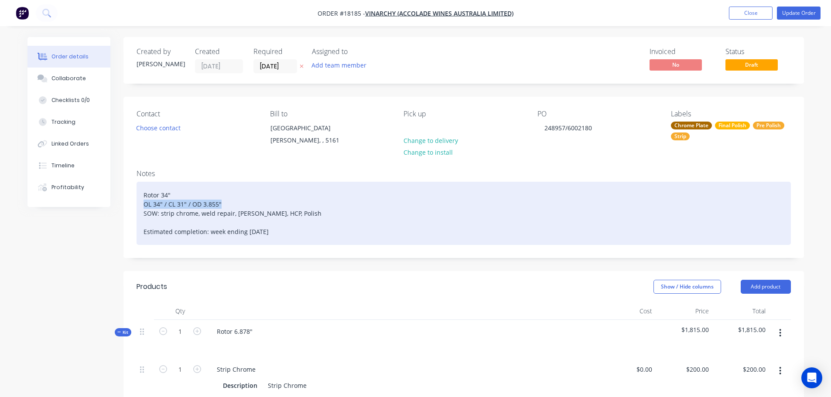
drag, startPoint x: 144, startPoint y: 202, endPoint x: 182, endPoint y: 201, distance: 38.8
click at [207, 202] on div "Rotor 34" OL 34" / CL 31" / OD 3.855" SOW: strip chrome, weld repair, [PERSON_N…" at bounding box center [464, 213] width 655 height 63
click at [158, 204] on div "Rotor 34" OL 34" / CL 31" / OD 3.855" SOW: strip chrome, weld repair, [PERSON_N…" at bounding box center [464, 213] width 655 height 63
click at [188, 202] on div "Rotor 34" OL 4" / CL 31" / OD 3.855" SOW: strip chrome, weld repair, [PERSON_NA…" at bounding box center [464, 213] width 655 height 63
click at [154, 205] on div "Rotor 34" OL 4" / CL 31" / OD 3.855" SOW: strip chrome, weld repair, [PERSON_NA…" at bounding box center [464, 213] width 655 height 63
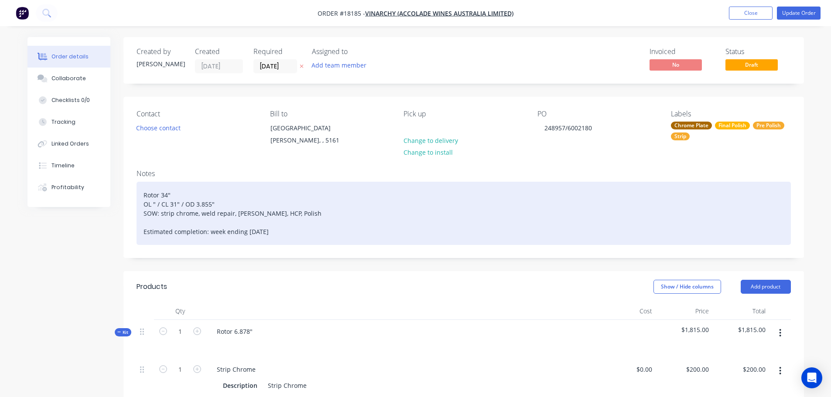
click at [177, 203] on div "Rotor 34" OL " / CL 31" / OD 3.855" SOW: strip chrome, weld repair, [PERSON_NAM…" at bounding box center [464, 213] width 655 height 63
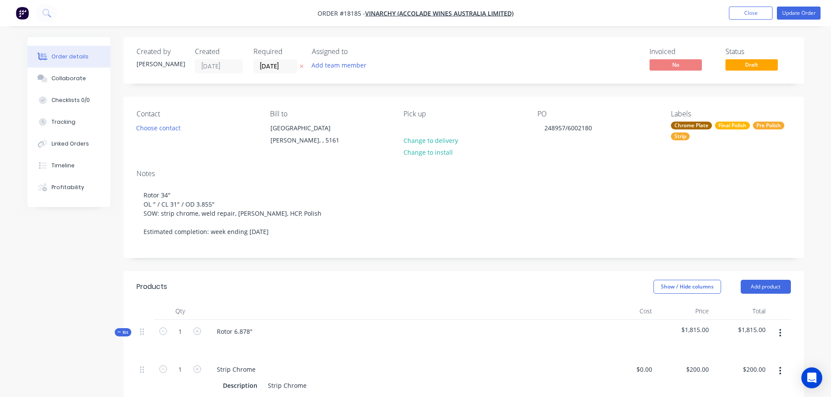
click at [156, 289] on div "Products" at bounding box center [152, 287] width 31 height 10
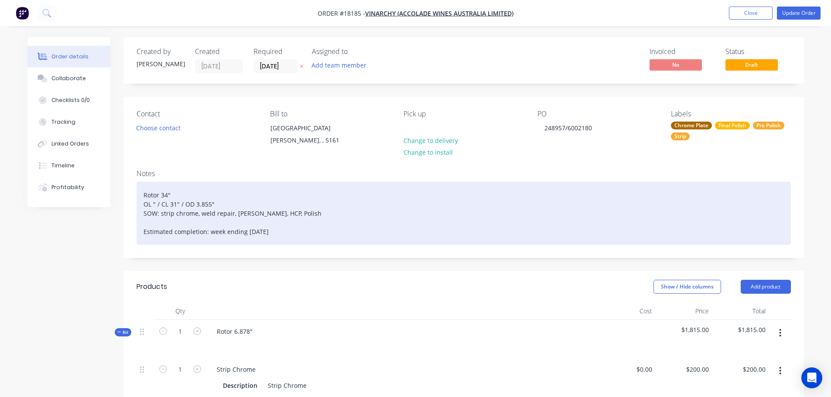
drag, startPoint x: 154, startPoint y: 202, endPoint x: 160, endPoint y: 202, distance: 5.7
click at [154, 202] on div "Rotor 34" OL " / CL 31" / OD 3.855" SOW: strip chrome, weld repair, [PERSON_NAM…" at bounding box center [464, 213] width 655 height 63
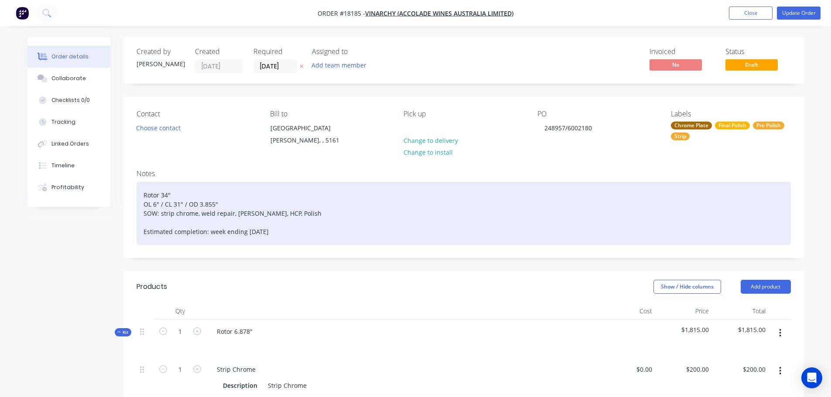
click at [158, 204] on div "Rotor 34" OL 6" / CL 31" / OD 3.855" SOW: strip chrome, weld repair, [PERSON_NA…" at bounding box center [464, 213] width 655 height 63
click at [156, 205] on div "Rotor 34" OL 6" / CL 31" / OD 3.855" SOW: strip chrome, weld repair, [PERSON_NA…" at bounding box center [464, 213] width 655 height 63
drag, startPoint x: 177, startPoint y: 202, endPoint x: 216, endPoint y: 204, distance: 38.9
click at [178, 202] on div "Rotor 34" OL 63" / CL 31" / OD 3.855" SOW: strip chrome, weld repair, [PERSON_N…" at bounding box center [464, 213] width 655 height 63
click at [179, 203] on div "Rotor 34" OL 63" / CL 1" / OD 3.855" SOW: strip chrome, weld repair, [PERSON_NA…" at bounding box center [464, 213] width 655 height 63
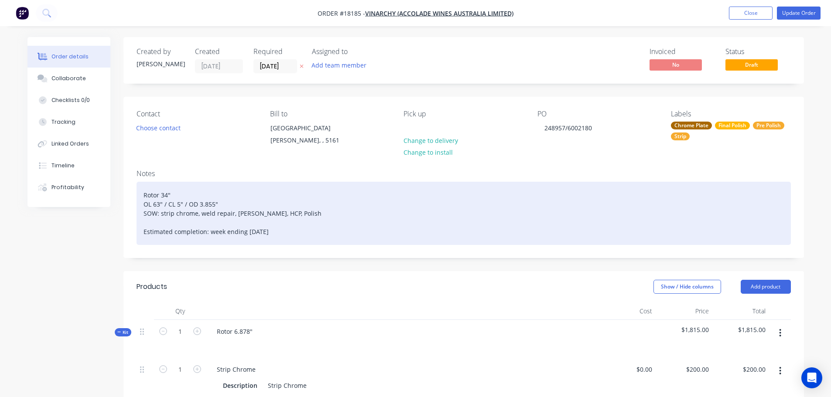
click at [178, 202] on div "Rotor 34" OL 63" / CL 5" / OD 3.855" SOW: strip chrome, weld repair, [PERSON_NA…" at bounding box center [464, 213] width 655 height 63
drag, startPoint x: 202, startPoint y: 204, endPoint x: 216, endPoint y: 204, distance: 14.0
click at [216, 204] on div "Rotor 34" OL 63" / CL 58" / OD 3.855" SOW: strip chrome, weld repair, [PERSON_N…" at bounding box center [464, 213] width 655 height 63
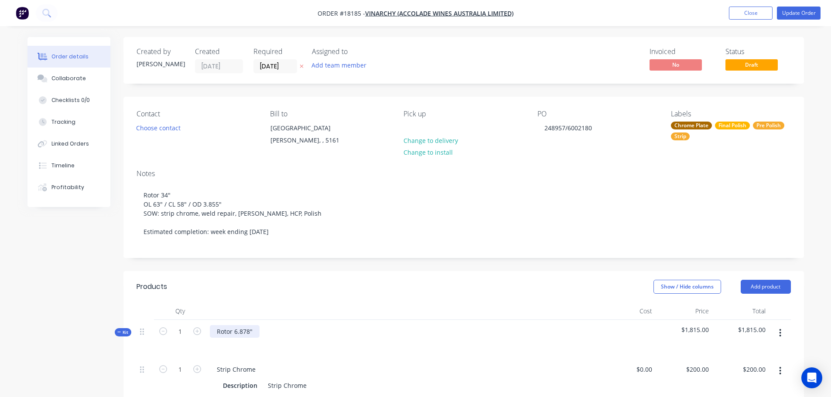
click at [246, 335] on div "Rotor 6.878"" at bounding box center [235, 332] width 50 height 13
drag, startPoint x: 236, startPoint y: 329, endPoint x: 250, endPoint y: 330, distance: 14.0
click at [250, 330] on div "Rotor 6.878"" at bounding box center [235, 332] width 50 height 13
copy div "6.878"
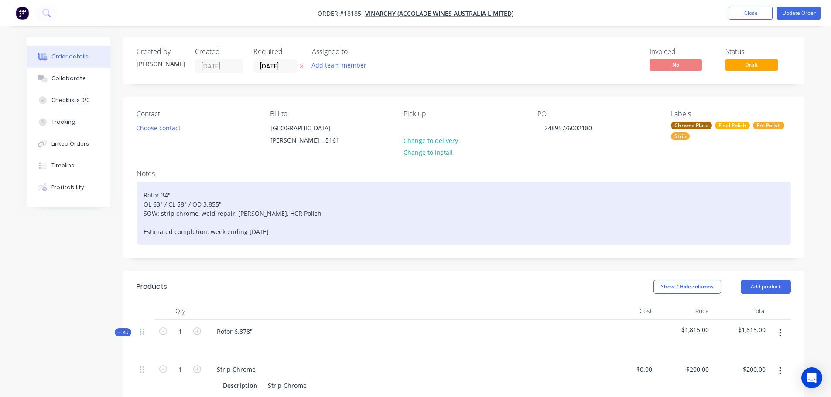
click at [205, 205] on div "Rotor 34" OL 63" / CL 58" / OD 3.855" SOW: strip chrome, weld repair, [PERSON_N…" at bounding box center [464, 213] width 655 height 63
drag, startPoint x: 202, startPoint y: 204, endPoint x: 217, endPoint y: 203, distance: 15.3
click at [217, 203] on div "Rotor 34" OL 63" / CL 58" / OD 3.855" SOW: strip chrome, weld repair, [PERSON_N…" at bounding box center [464, 213] width 655 height 63
drag, startPoint x: 287, startPoint y: 233, endPoint x: 98, endPoint y: 238, distance: 188.6
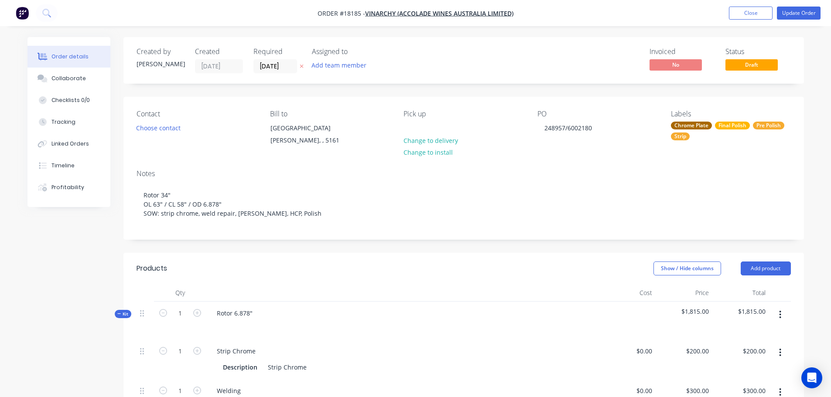
click at [801, 17] on button "Update Order" at bounding box center [799, 13] width 44 height 13
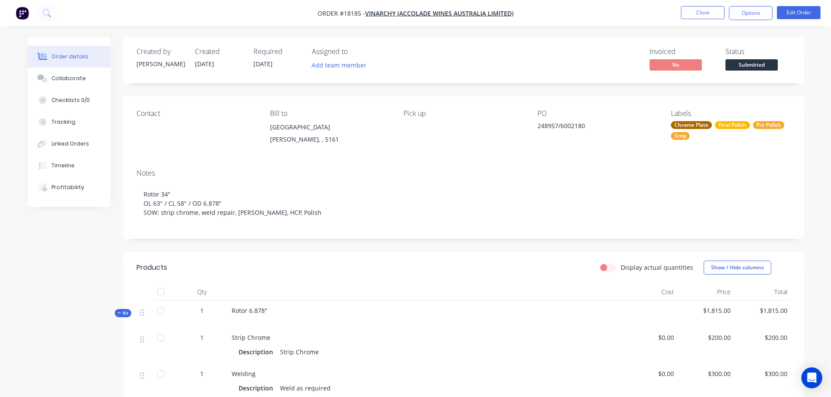
click at [746, 69] on span "Submitted" at bounding box center [752, 64] width 52 height 11
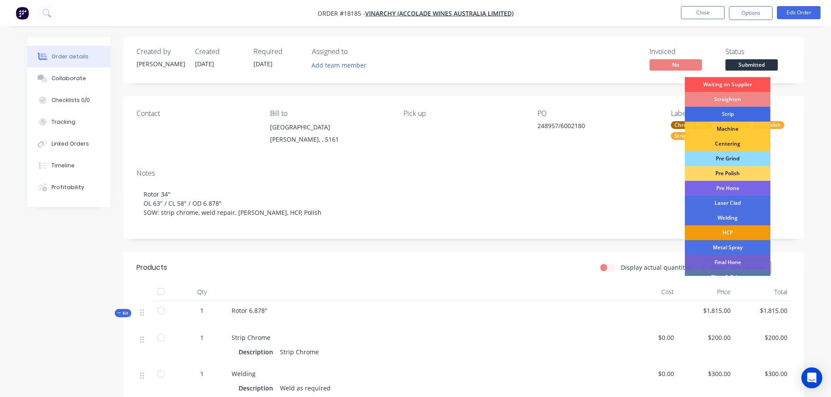
click at [746, 113] on div "Strip" at bounding box center [728, 114] width 86 height 15
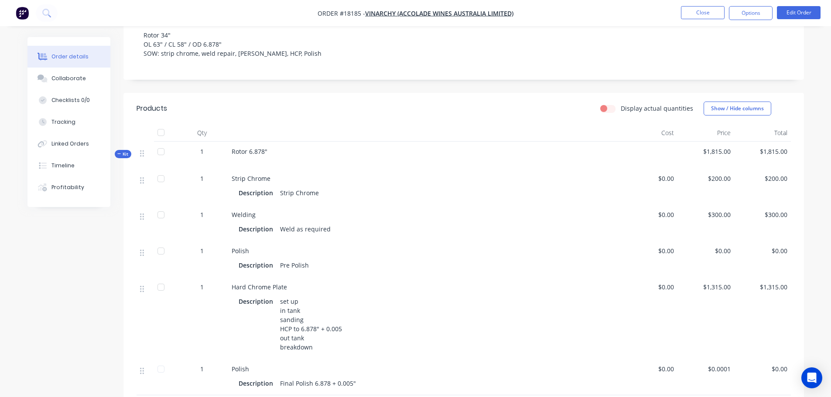
scroll to position [175, 0]
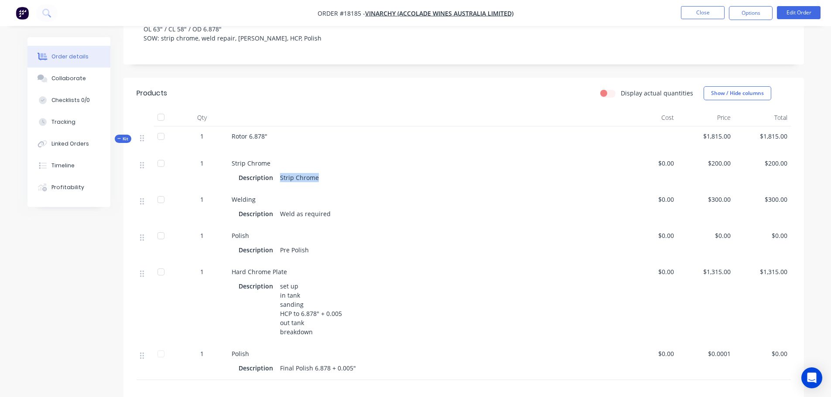
drag, startPoint x: 327, startPoint y: 193, endPoint x: 364, endPoint y: 193, distance: 37.5
click at [364, 184] on div "Description Strip Chrome" at bounding box center [425, 177] width 372 height 13
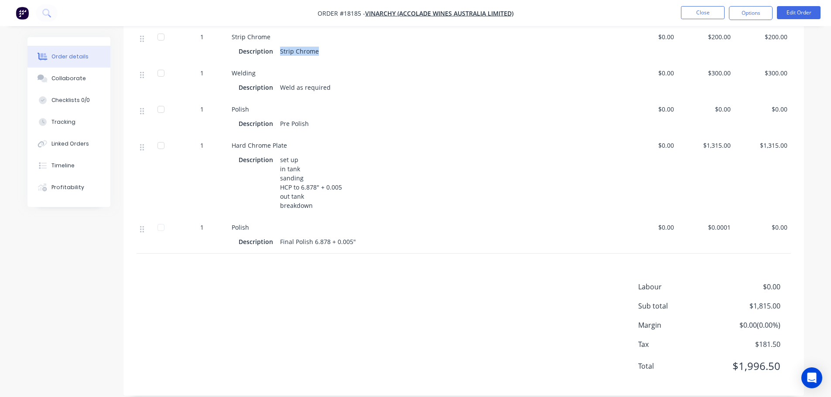
scroll to position [288, 0]
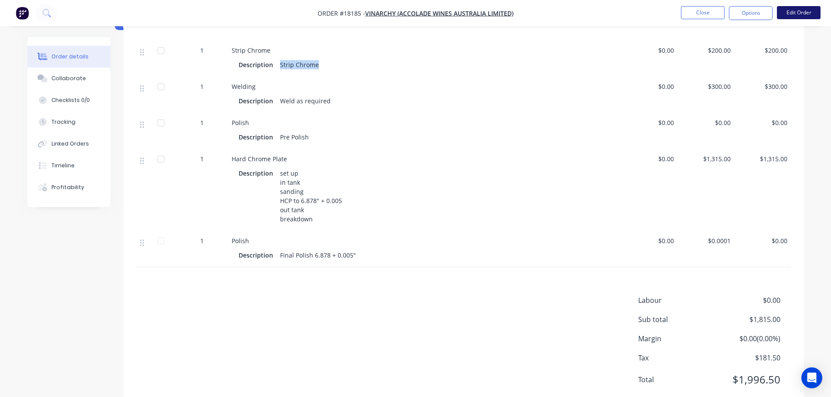
click at [787, 12] on button "Edit Order" at bounding box center [799, 12] width 44 height 13
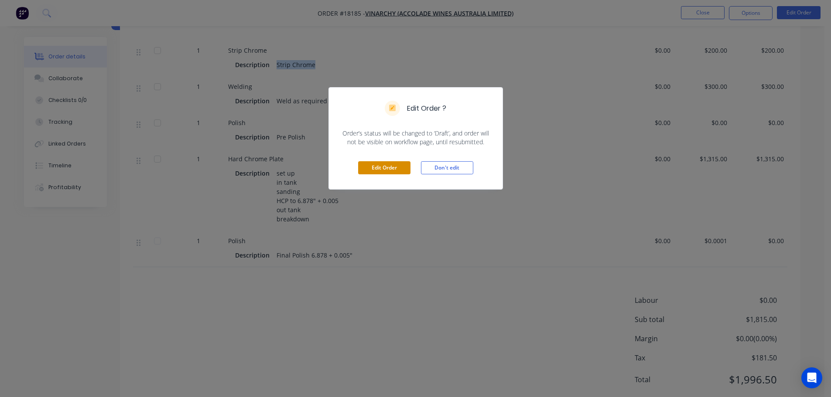
click at [394, 167] on button "Edit Order" at bounding box center [384, 167] width 52 height 13
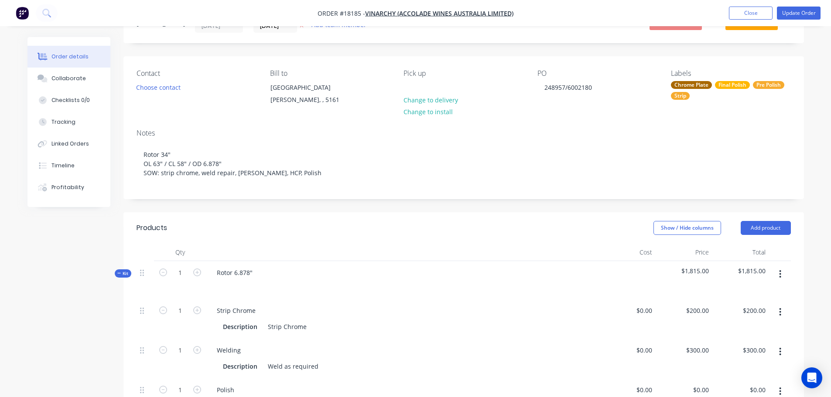
scroll to position [87, 0]
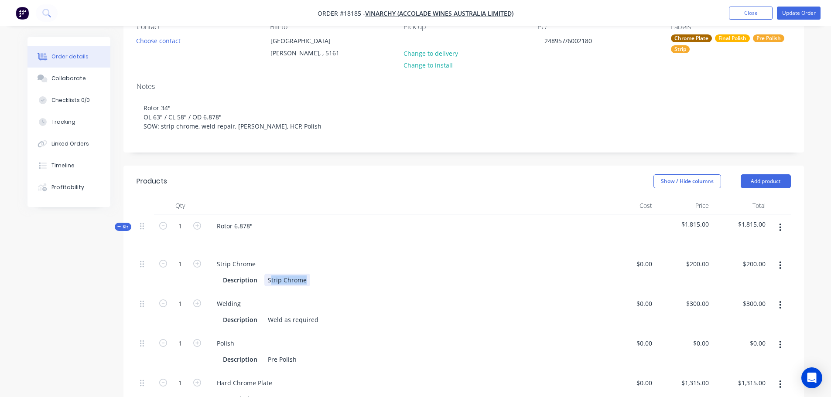
drag, startPoint x: 269, startPoint y: 295, endPoint x: 343, endPoint y: 296, distance: 73.7
click at [343, 287] on div "Description Strip Chrome" at bounding box center [400, 280] width 363 height 13
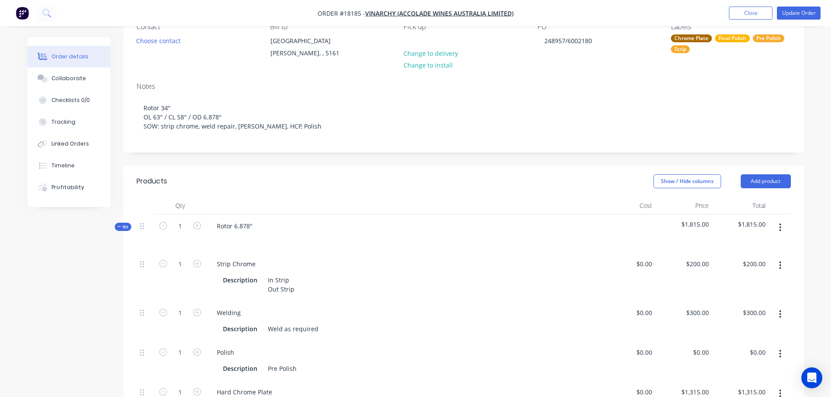
click at [338, 245] on div at bounding box center [403, 239] width 386 height 13
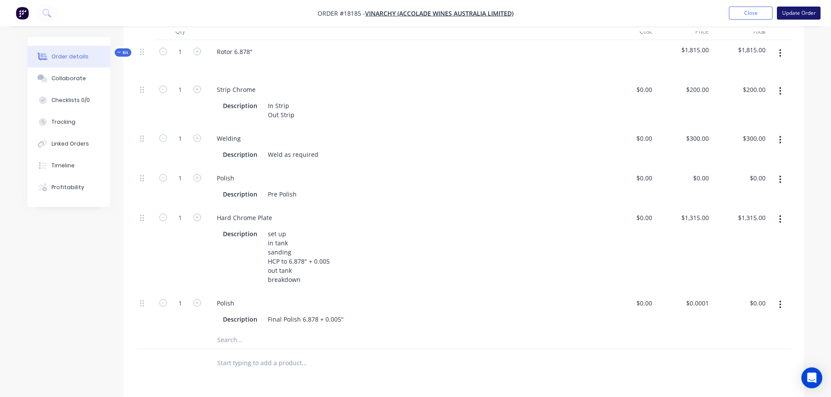
click at [801, 14] on button "Update Order" at bounding box center [799, 13] width 44 height 13
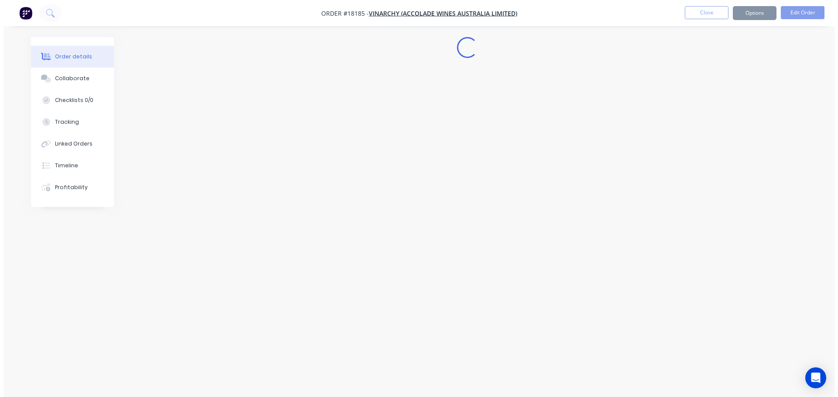
scroll to position [0, 0]
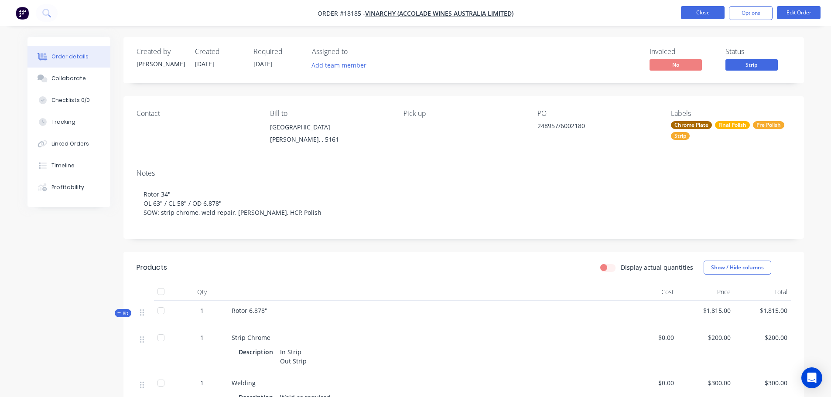
click at [703, 6] on button "Close" at bounding box center [703, 12] width 44 height 13
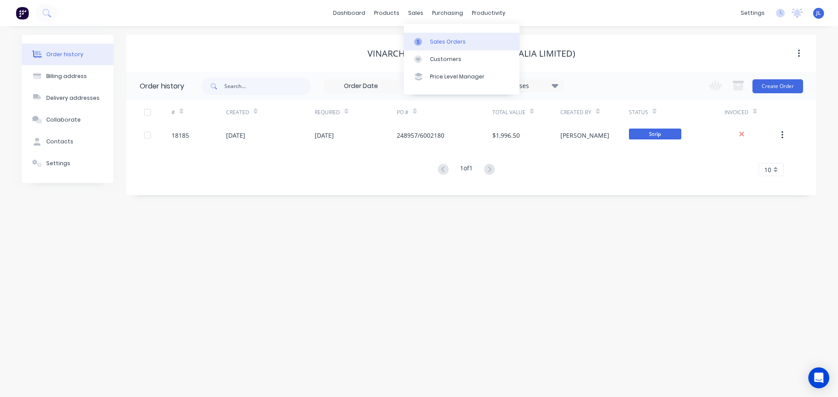
click at [426, 37] on link "Sales Orders" at bounding box center [462, 41] width 116 height 17
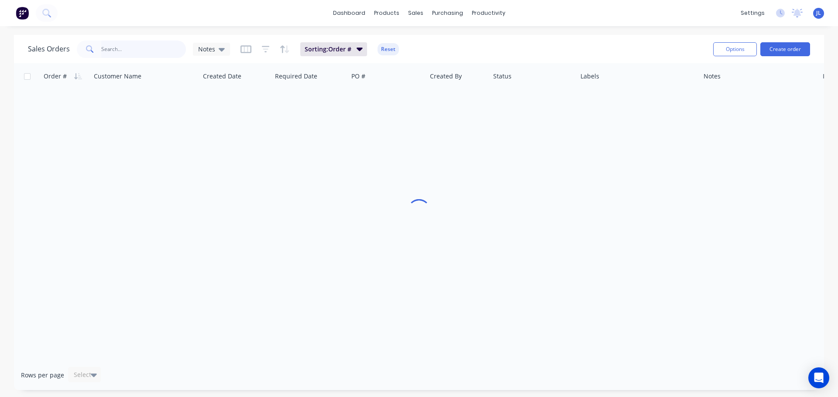
click at [144, 41] on input "text" at bounding box center [143, 49] width 85 height 17
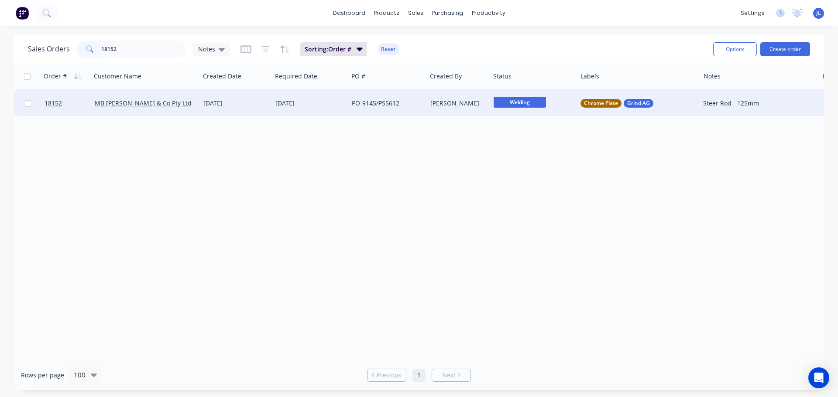
click at [517, 106] on span "Welding" at bounding box center [519, 102] width 52 height 11
click at [520, 177] on button "Pre Grind" at bounding box center [538, 183] width 90 height 16
click at [668, 110] on div "Chrome Plate Grind AG" at bounding box center [638, 103] width 123 height 26
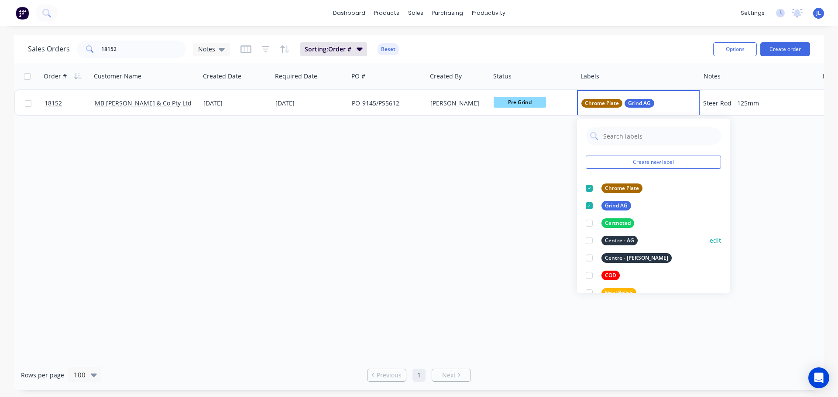
click at [589, 240] on div at bounding box center [588, 240] width 17 height 17
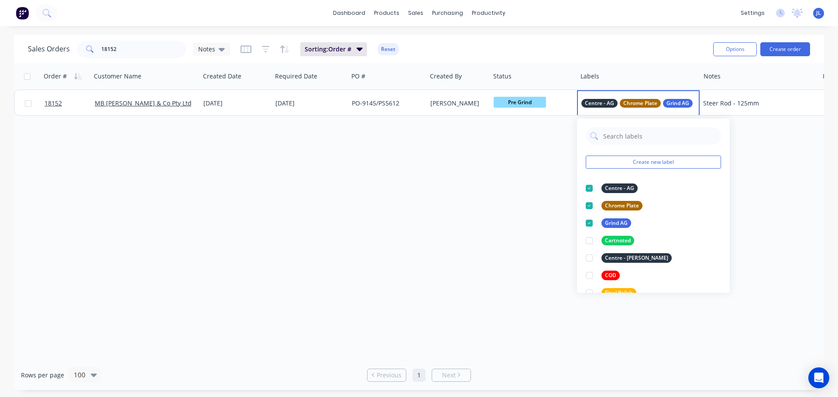
click at [504, 236] on div "Order # Customer Name Created Date Required Date PO # Created By Status Labels …" at bounding box center [419, 211] width 810 height 297
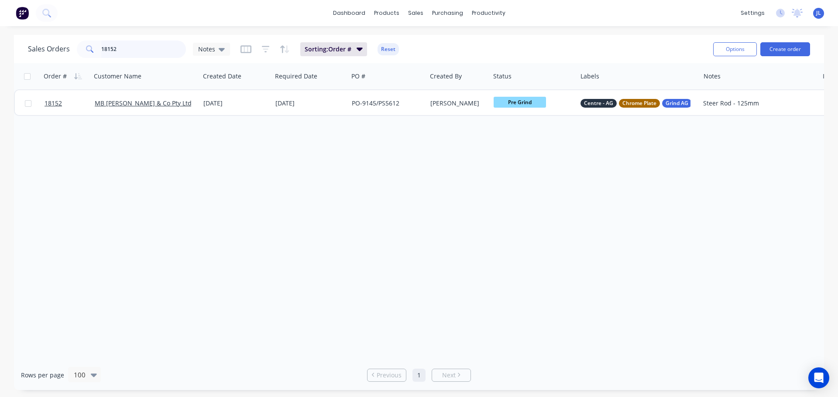
drag, startPoint x: 103, startPoint y: 47, endPoint x: 110, endPoint y: 51, distance: 8.6
click at [106, 48] on input "18152" at bounding box center [143, 49] width 85 height 17
click at [136, 55] on input "18152" at bounding box center [143, 49] width 85 height 17
type input "18185"
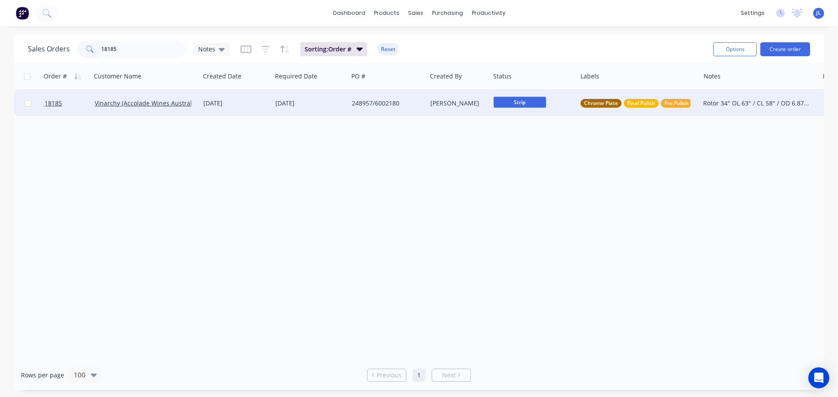
click at [384, 104] on div "248957/6002180" at bounding box center [386, 103] width 68 height 9
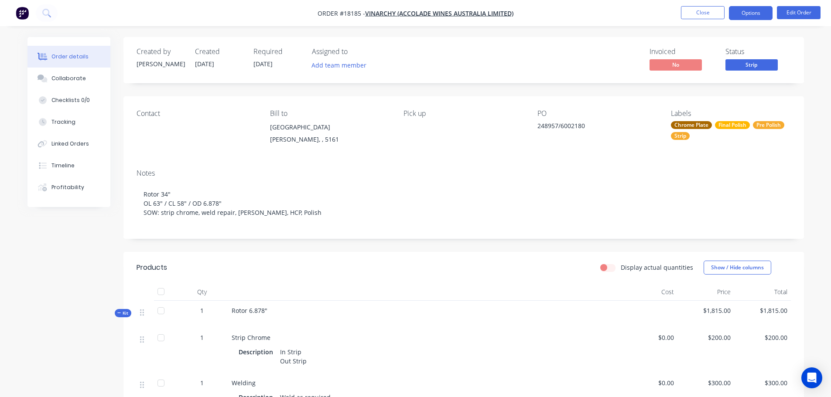
click at [734, 14] on button "Options" at bounding box center [751, 13] width 44 height 14
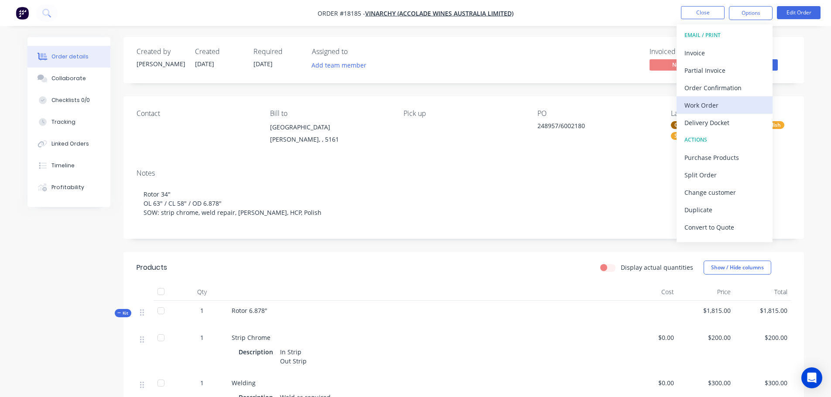
click at [708, 102] on div "Work Order" at bounding box center [725, 105] width 80 height 13
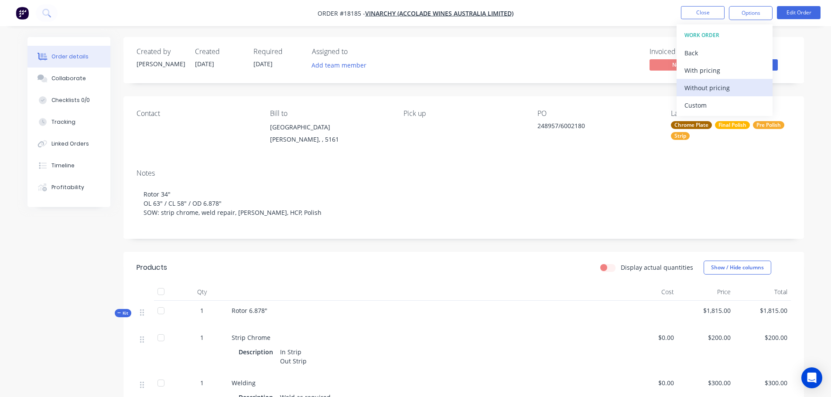
click at [718, 85] on div "Without pricing" at bounding box center [725, 88] width 80 height 13
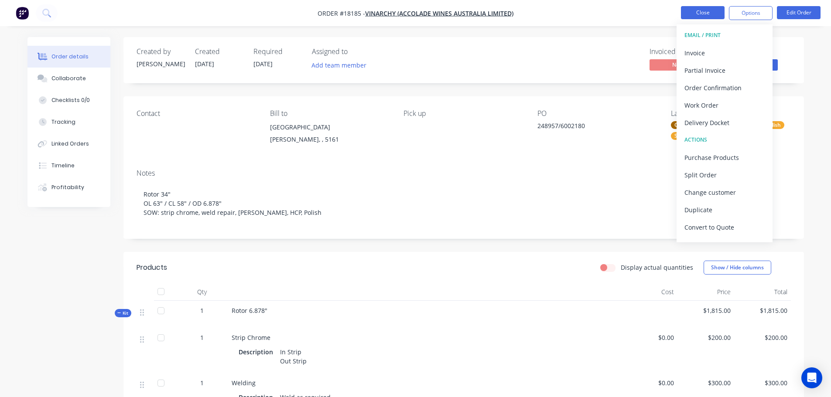
click at [697, 16] on button "Close" at bounding box center [703, 12] width 44 height 13
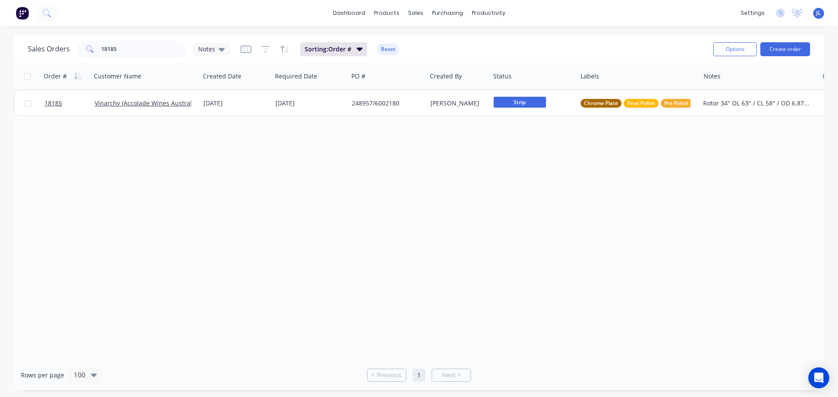
click at [27, 17] on img at bounding box center [22, 13] width 13 height 13
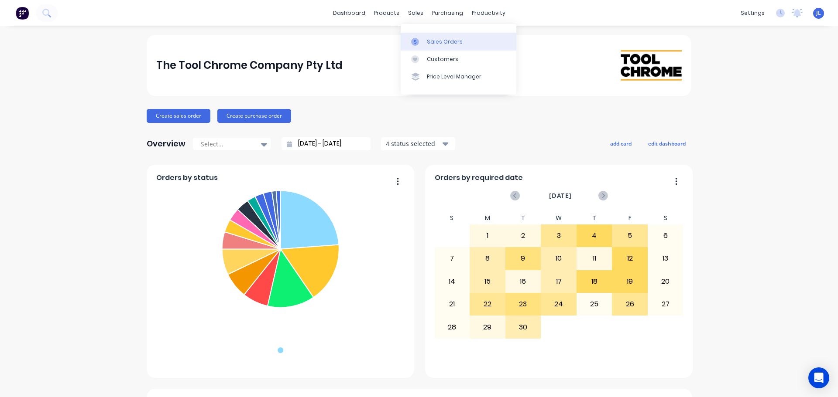
click at [420, 34] on link "Sales Orders" at bounding box center [459, 41] width 116 height 17
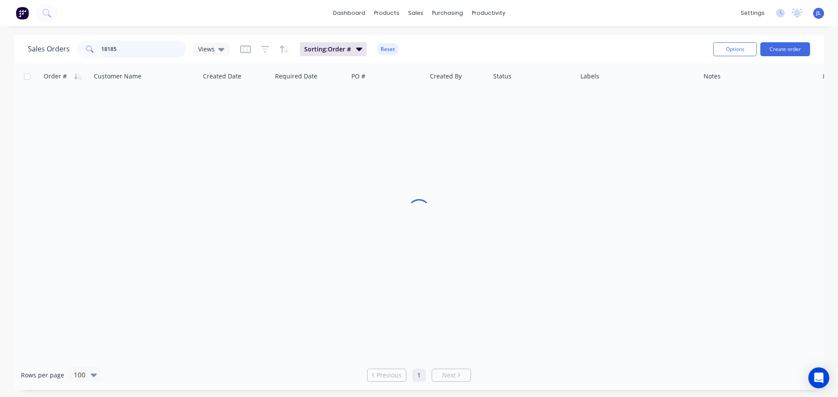
click at [138, 54] on input "18185" at bounding box center [143, 49] width 85 height 17
type input "butter"
